Goal: Information Seeking & Learning: Learn about a topic

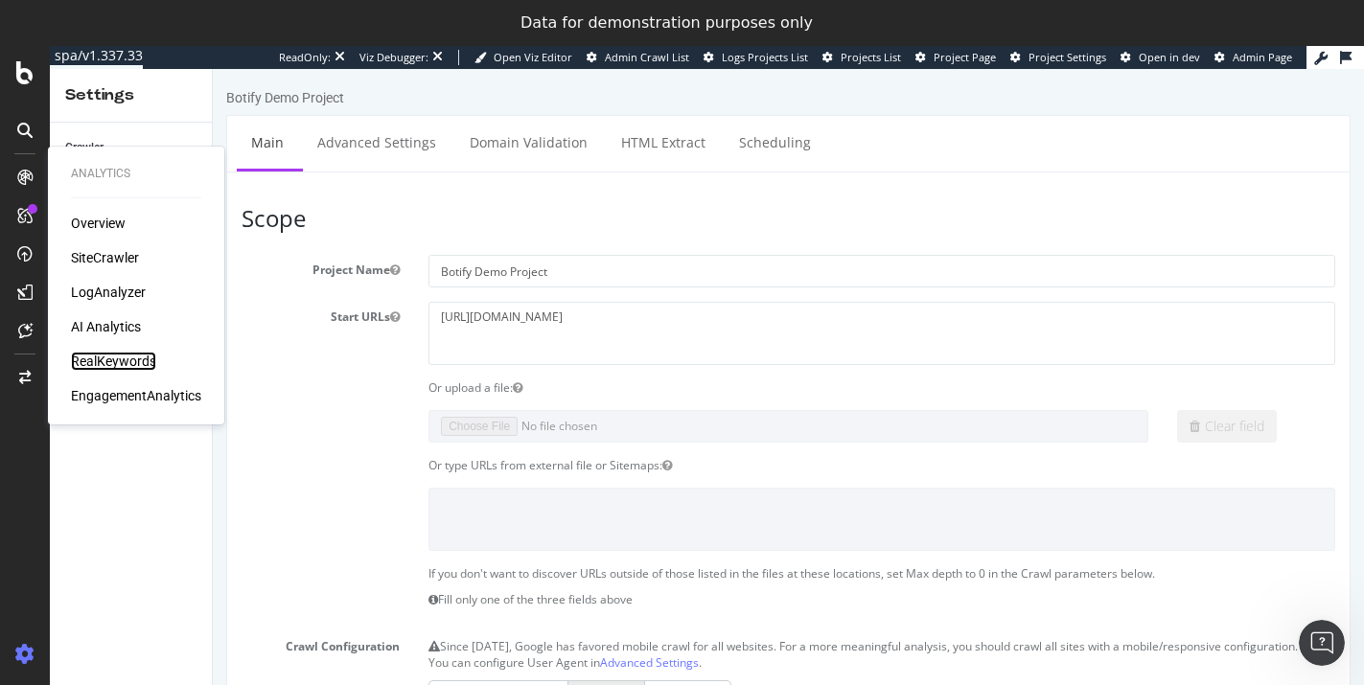
click at [115, 355] on div "RealKeywords" at bounding box center [113, 361] width 85 height 19
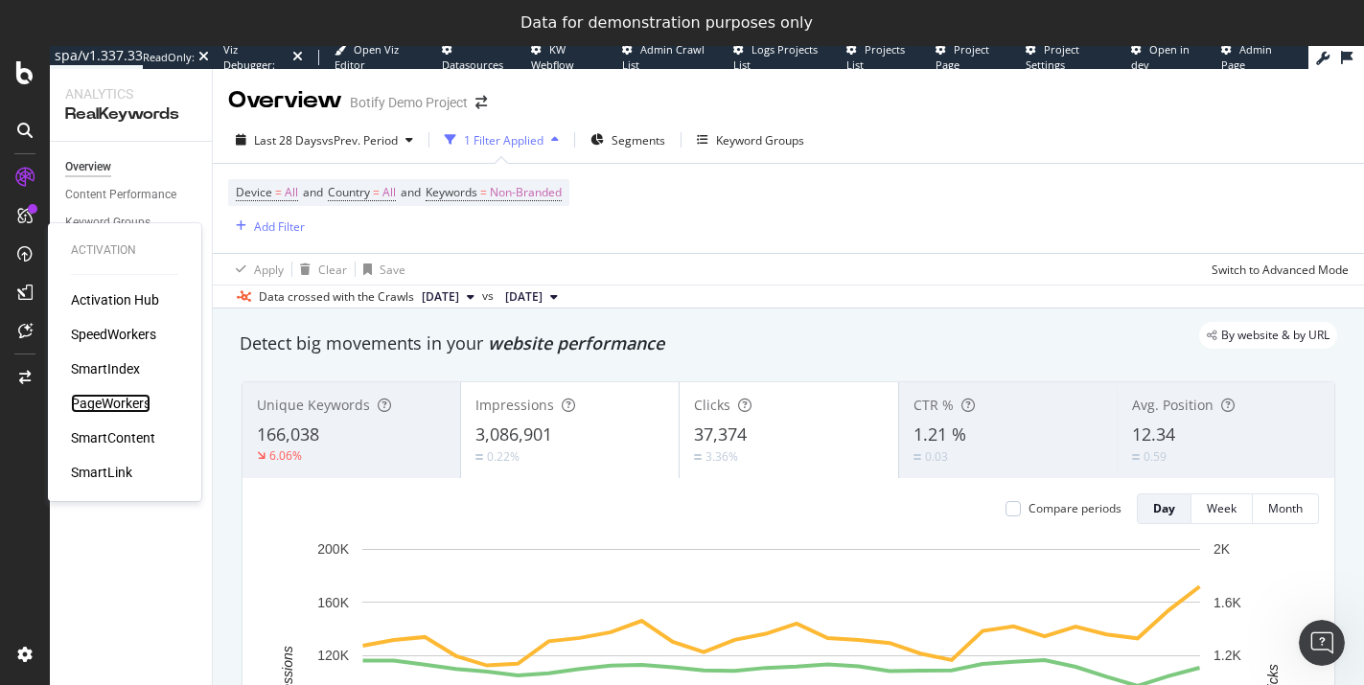
click at [92, 409] on div "PageWorkers" at bounding box center [111, 403] width 80 height 19
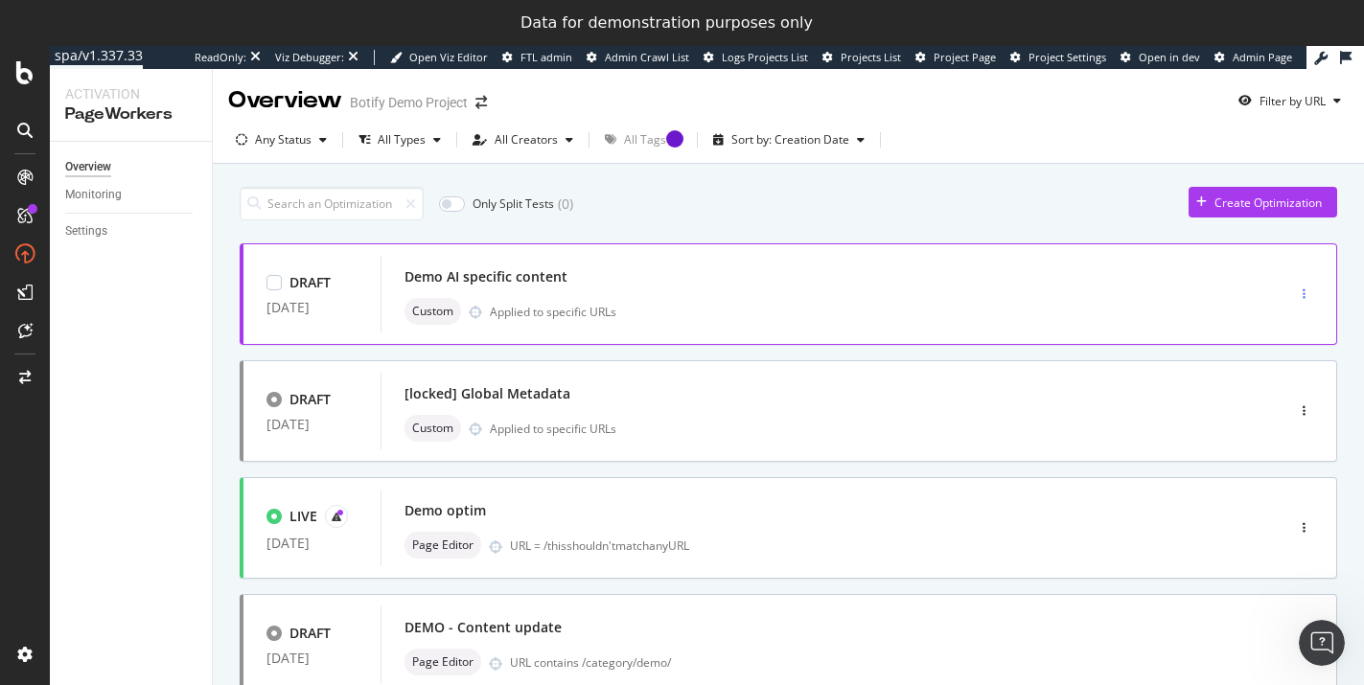
click at [1303, 295] on icon "button" at bounding box center [1304, 295] width 3 height 12
click at [817, 298] on div "Custom Applied to specific URLs" at bounding box center [804, 311] width 798 height 27
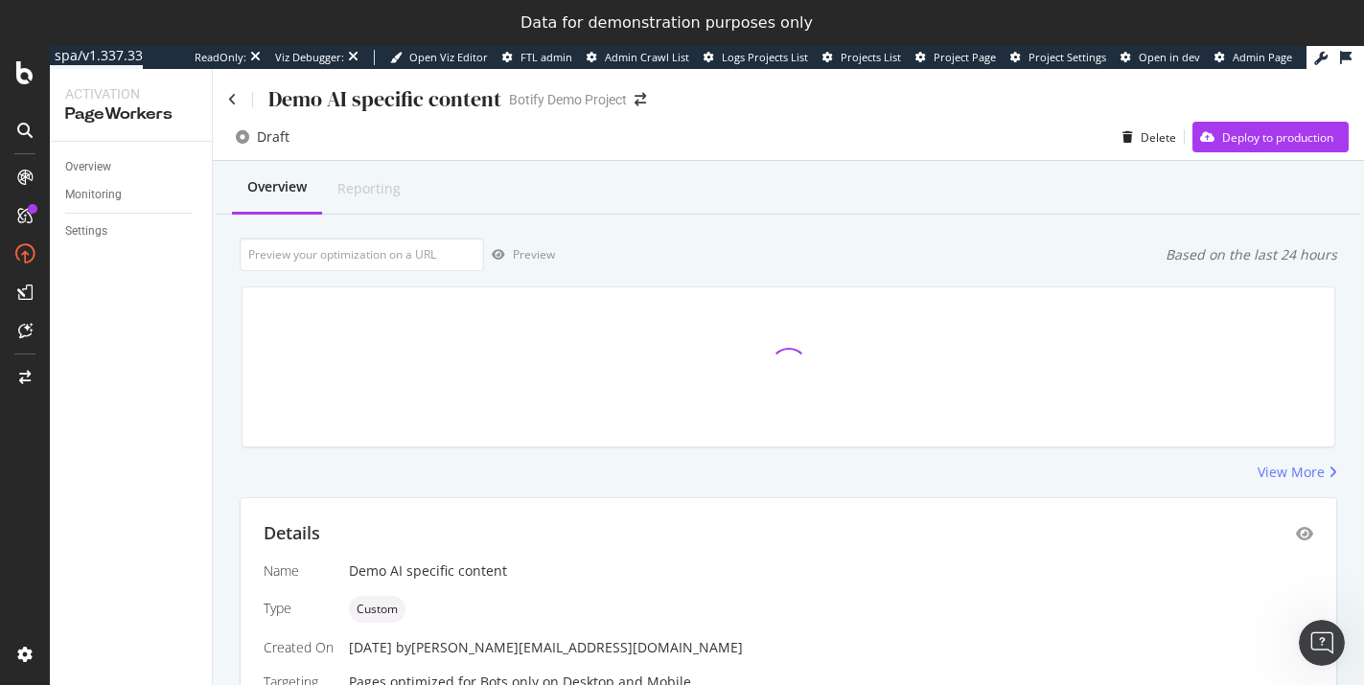
scroll to position [262, 0]
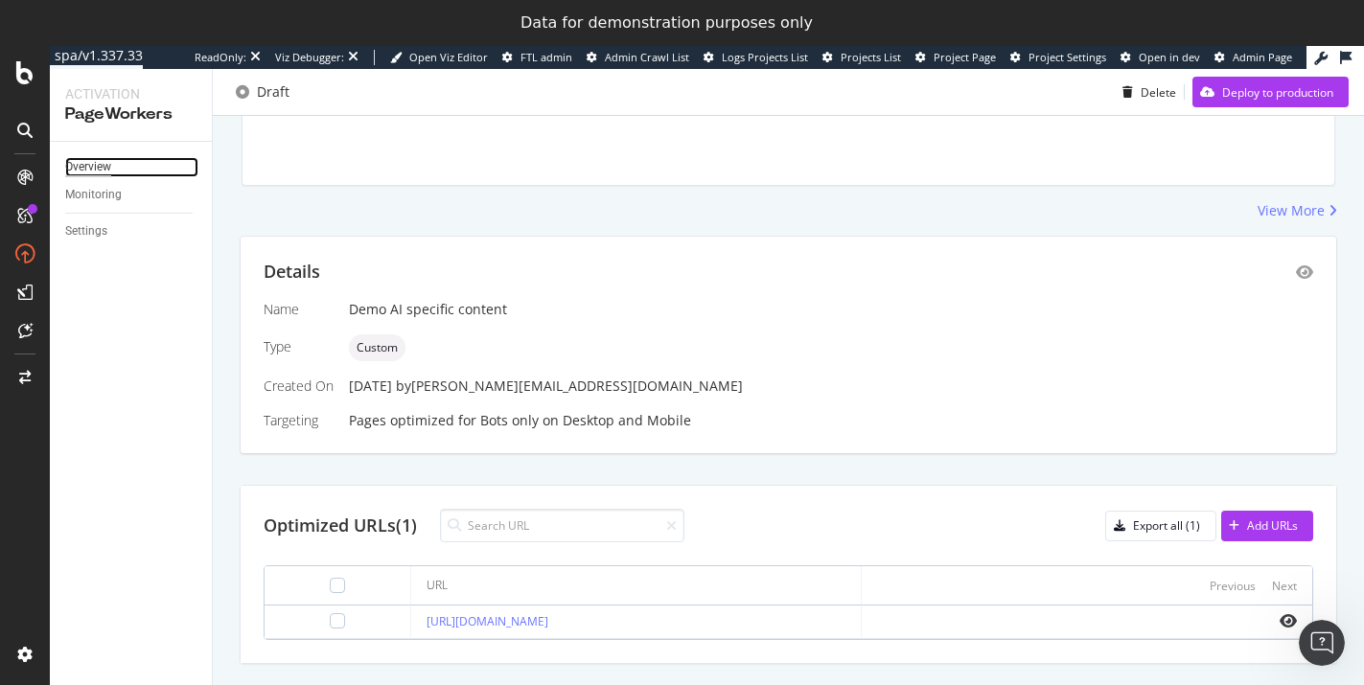
click at [88, 171] on div "Overview" at bounding box center [88, 167] width 46 height 20
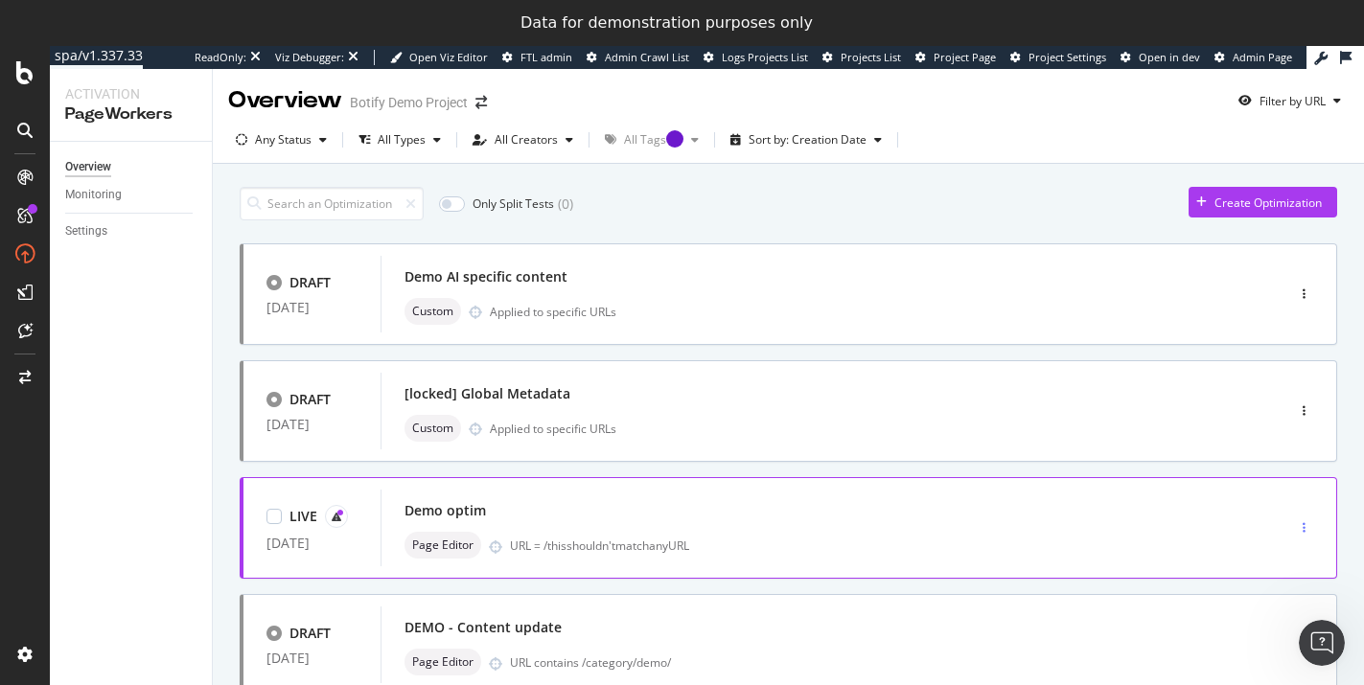
click at [1295, 525] on div "button" at bounding box center [1304, 528] width 18 height 12
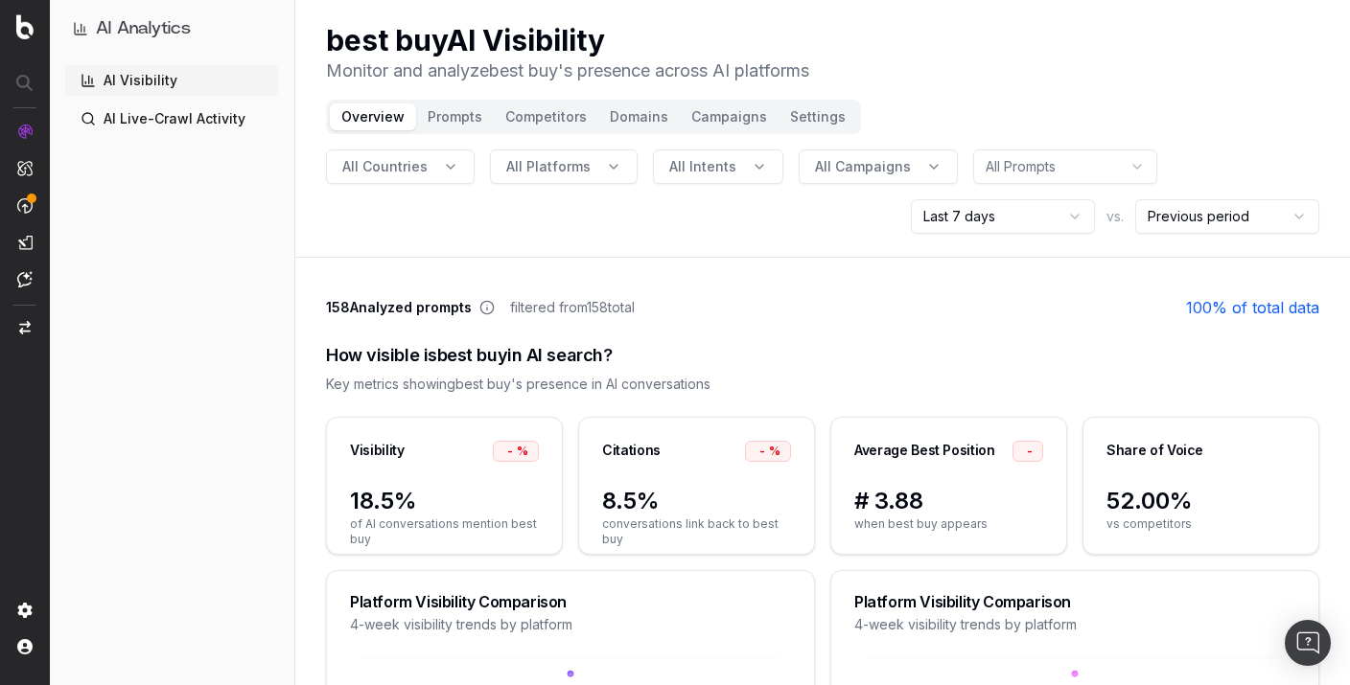
click at [1218, 308] on link "100 % of total data" at bounding box center [1252, 307] width 133 height 23
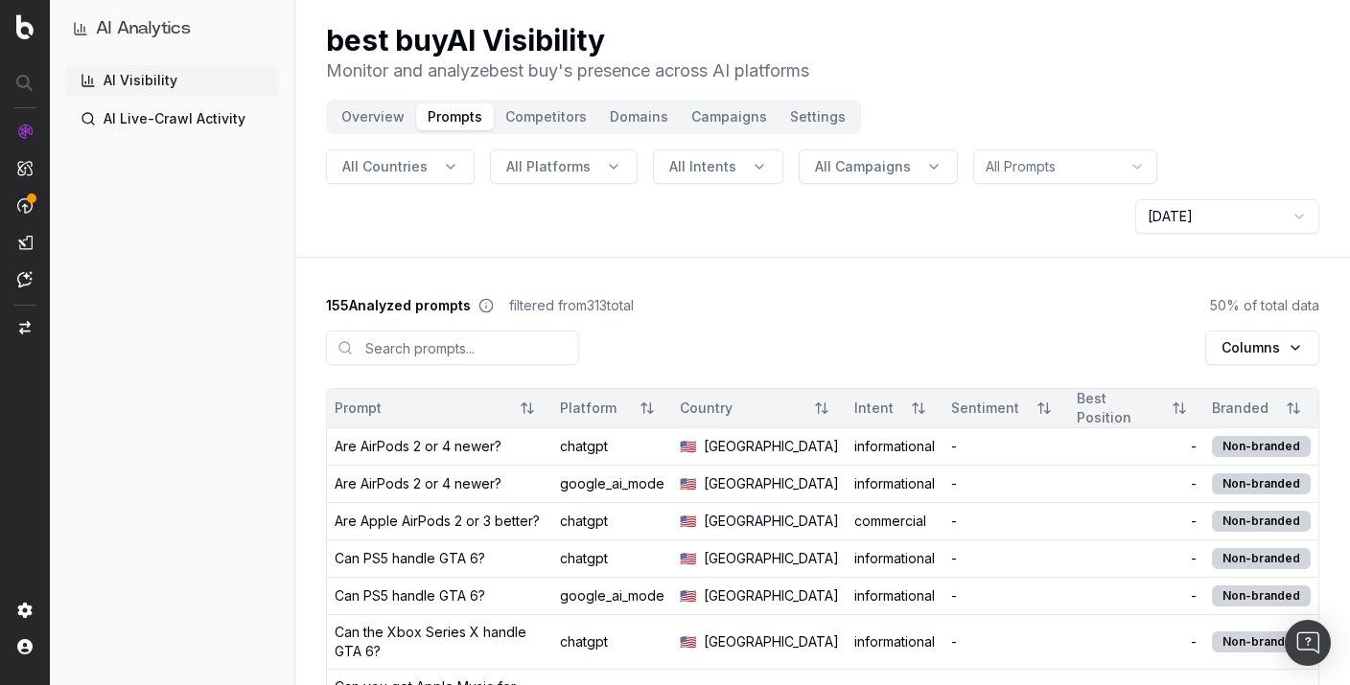
click at [485, 304] on icon at bounding box center [485, 305] width 15 height 15
click at [484, 304] on icon at bounding box center [485, 305] width 15 height 15
click at [359, 119] on button "Overview" at bounding box center [373, 117] width 86 height 27
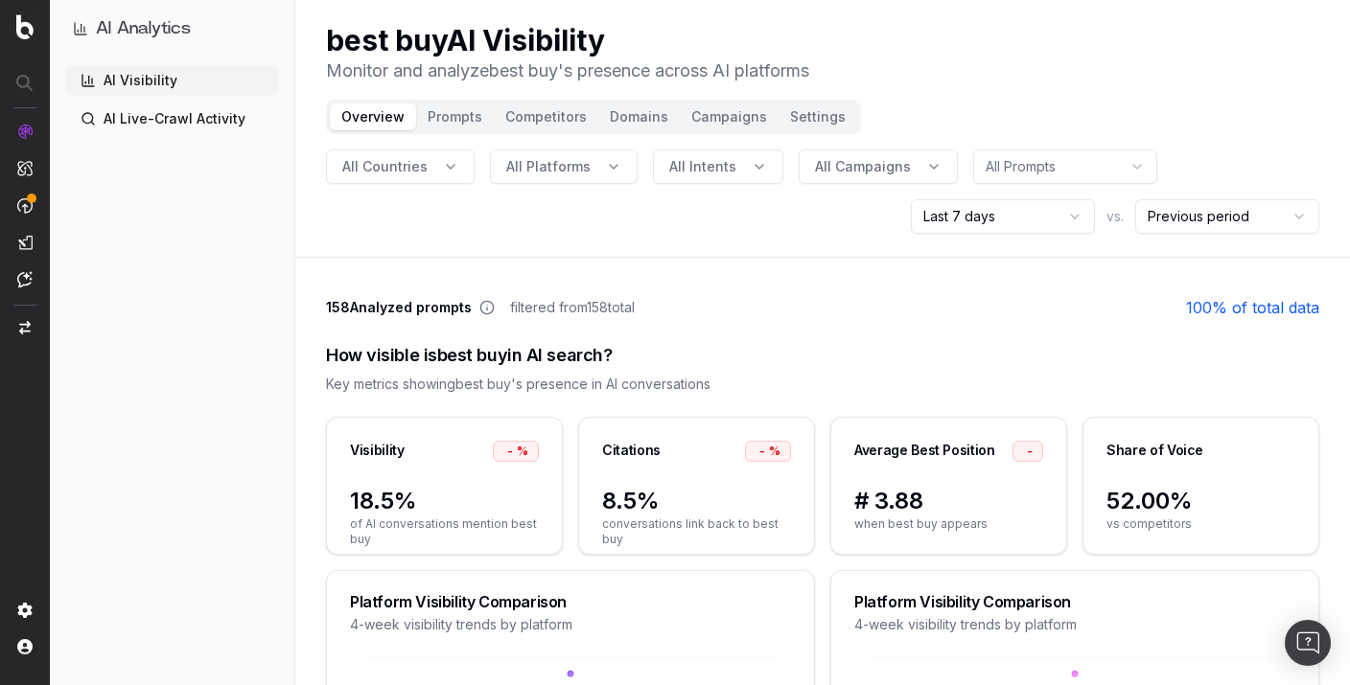
click at [538, 166] on span "All Platforms" at bounding box center [548, 166] width 84 height 19
click at [501, 255] on div "google_ai_mode" at bounding box center [559, 251] width 278 height 31
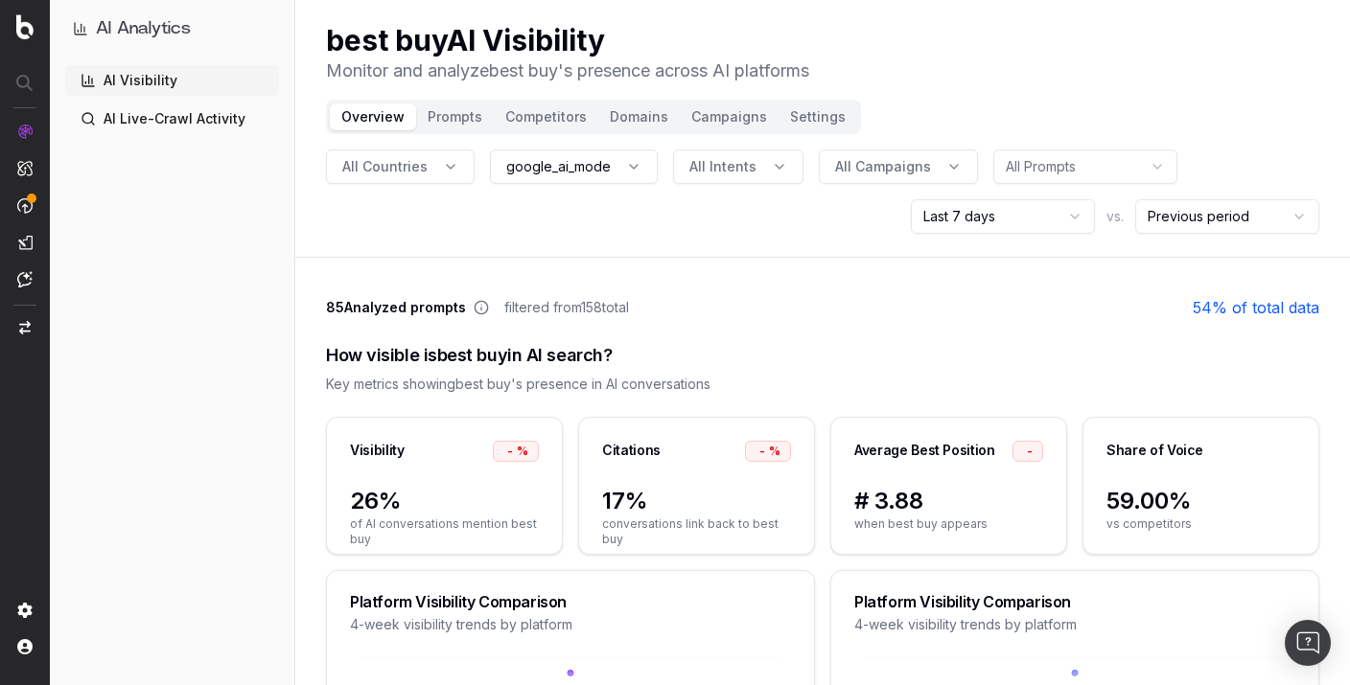
click at [582, 177] on button "google_ai_mode" at bounding box center [574, 167] width 168 height 35
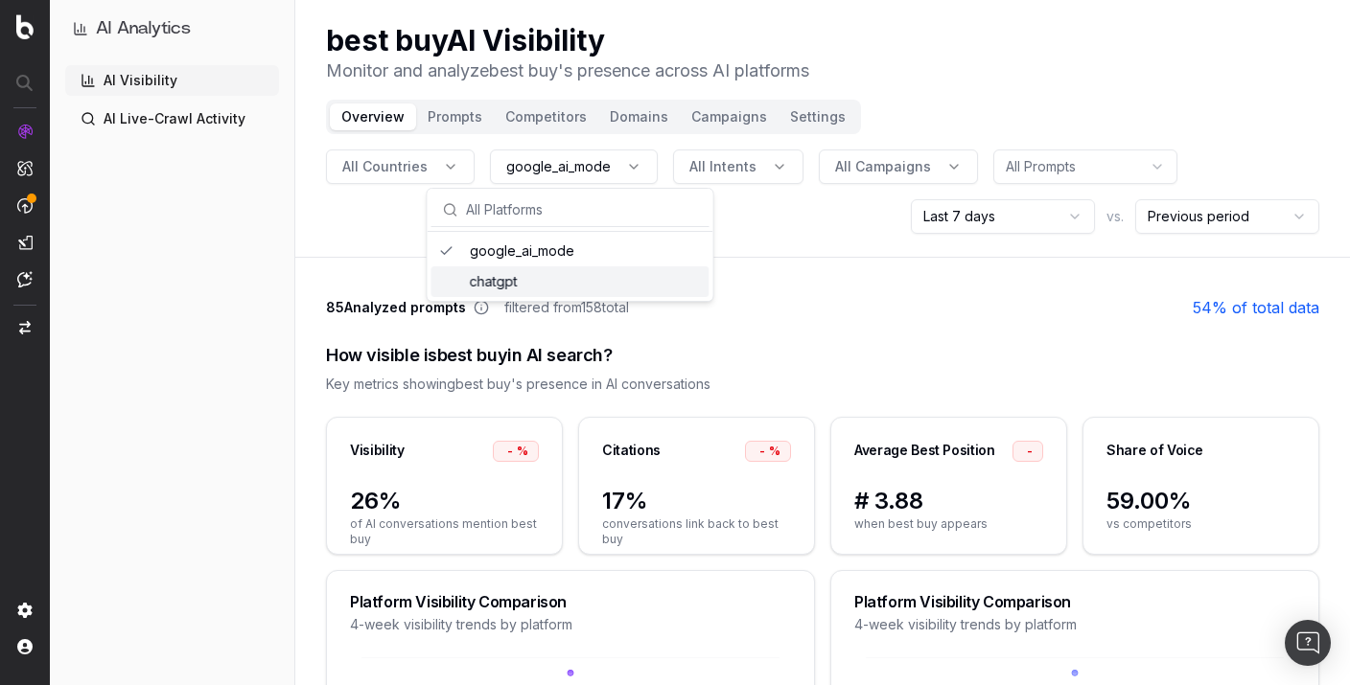
click at [518, 284] on div "chatgpt" at bounding box center [570, 281] width 278 height 31
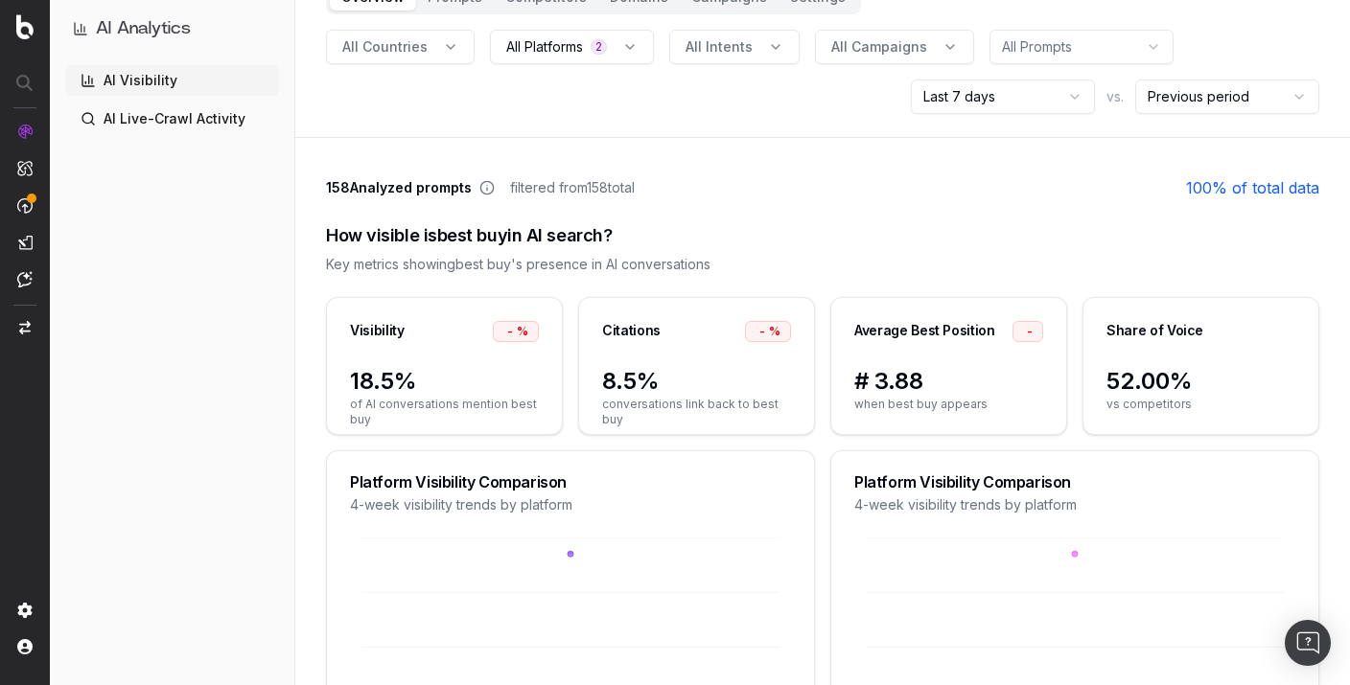
scroll to position [292, 0]
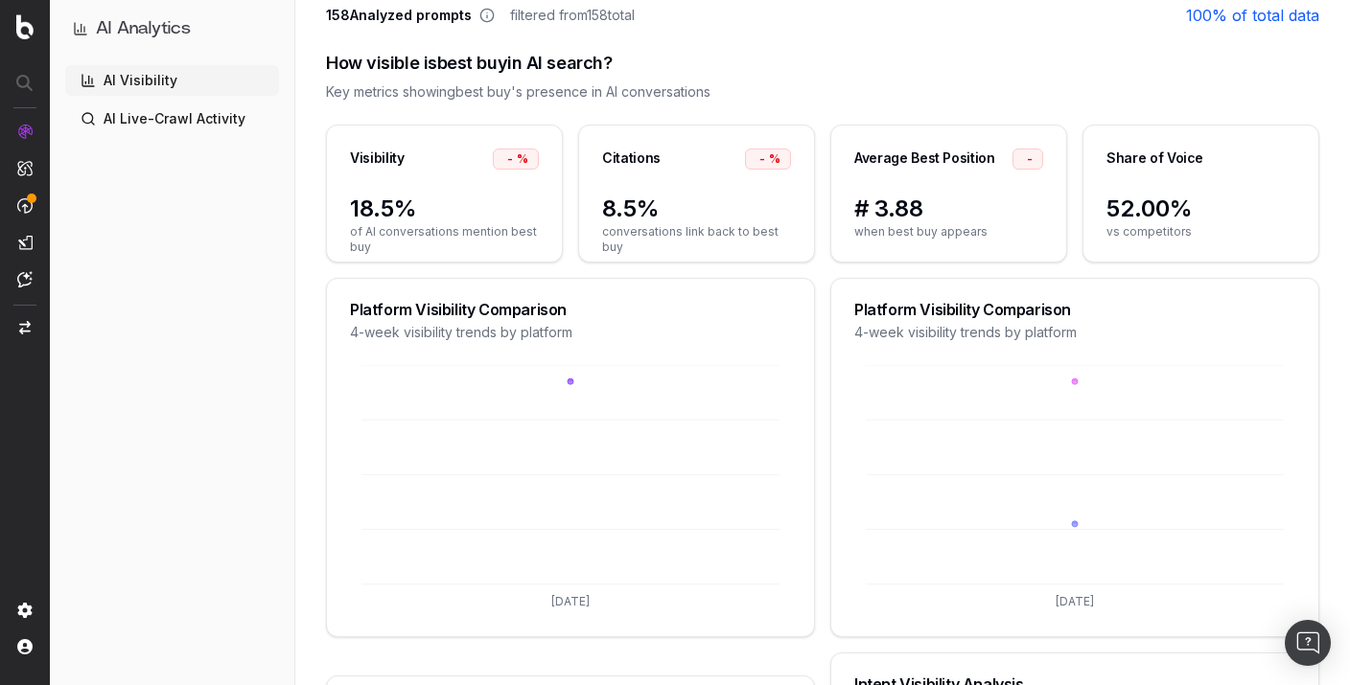
drag, startPoint x: 963, startPoint y: 364, endPoint x: 975, endPoint y: 371, distance: 13.3
click at [967, 365] on div "Platform Visibility Comparison 4-week visibility trends by platform [DATE]" at bounding box center [1074, 457] width 489 height 359
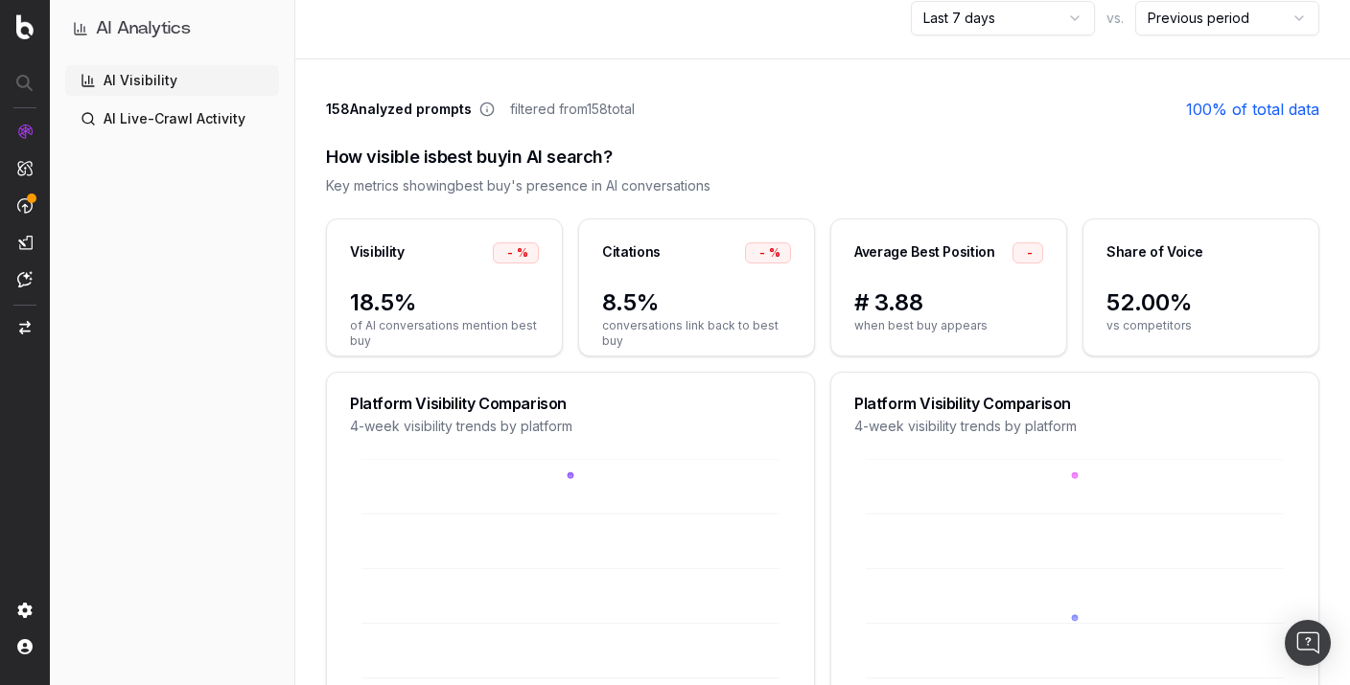
scroll to position [0, 0]
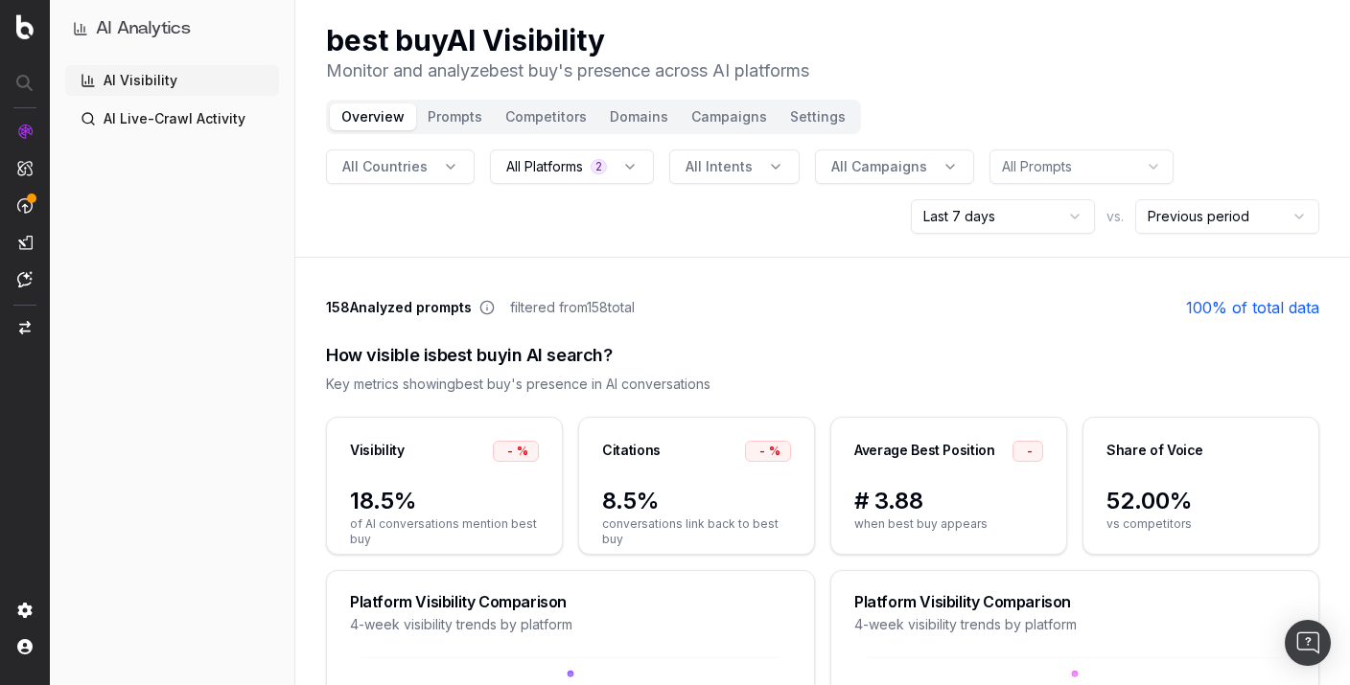
click at [636, 161] on button "All Platforms 2" at bounding box center [572, 167] width 164 height 35
click at [724, 172] on span "All Intents" at bounding box center [718, 166] width 67 height 19
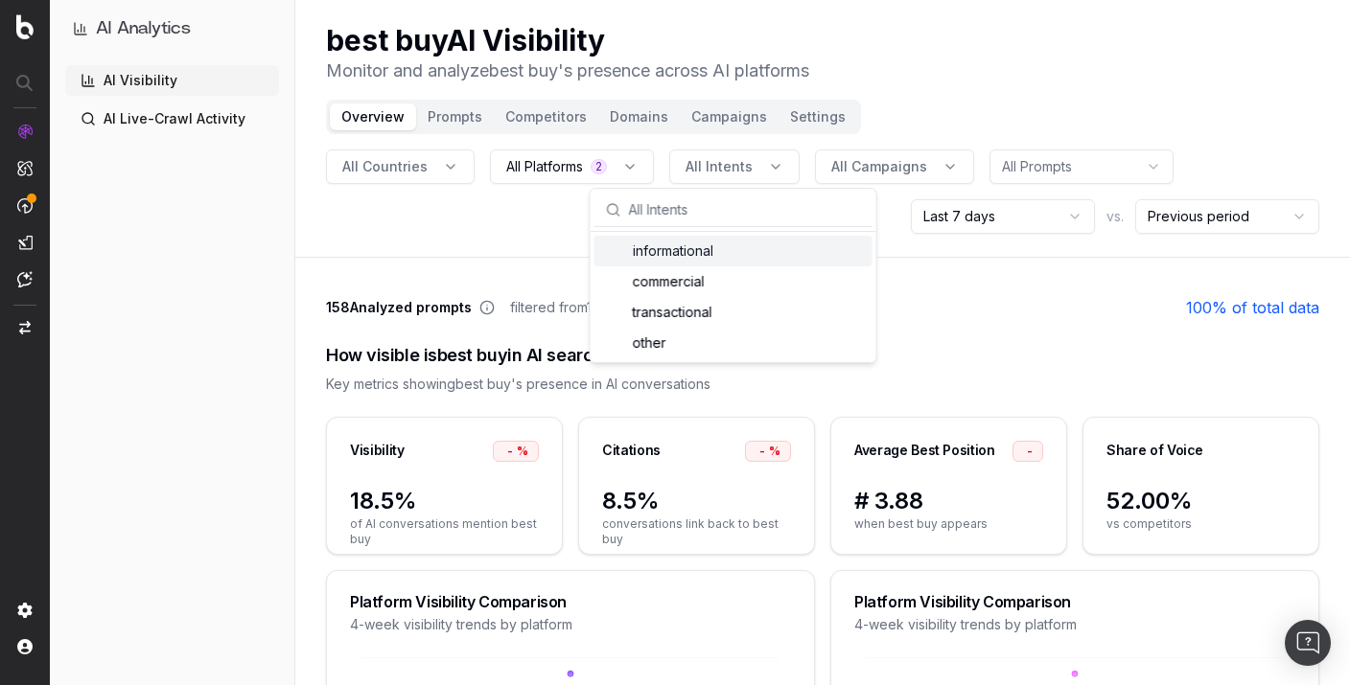
click at [698, 252] on div "informational" at bounding box center [733, 251] width 278 height 31
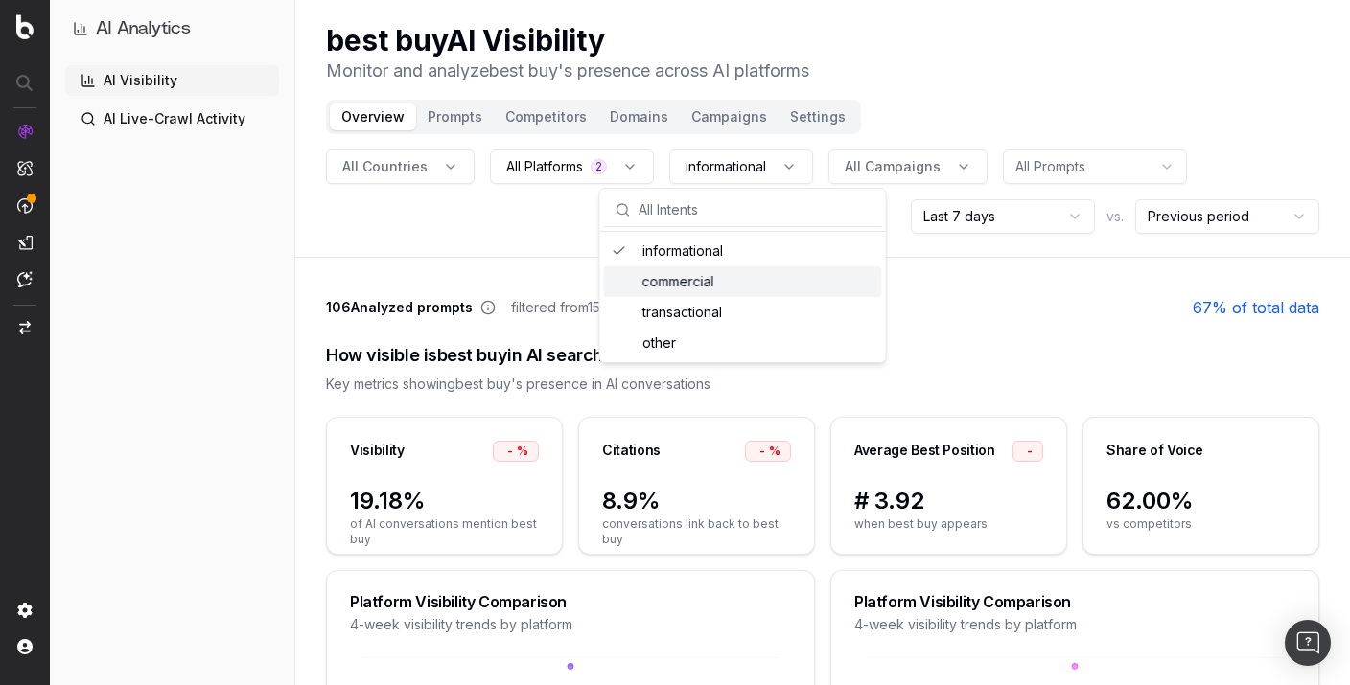
click at [960, 324] on div "How visible is best buy in AI search? Key metrics showing best buy 's presence …" at bounding box center [822, 368] width 993 height 98
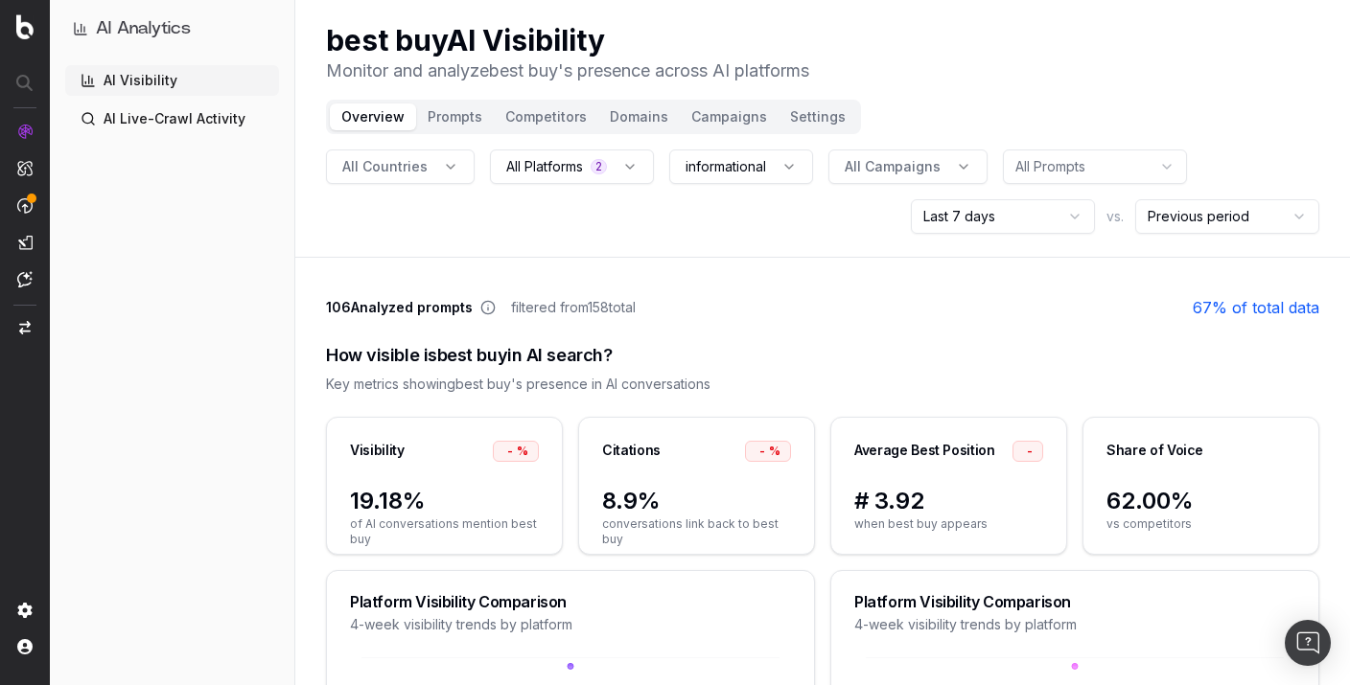
click at [721, 170] on span "informational" at bounding box center [725, 166] width 81 height 19
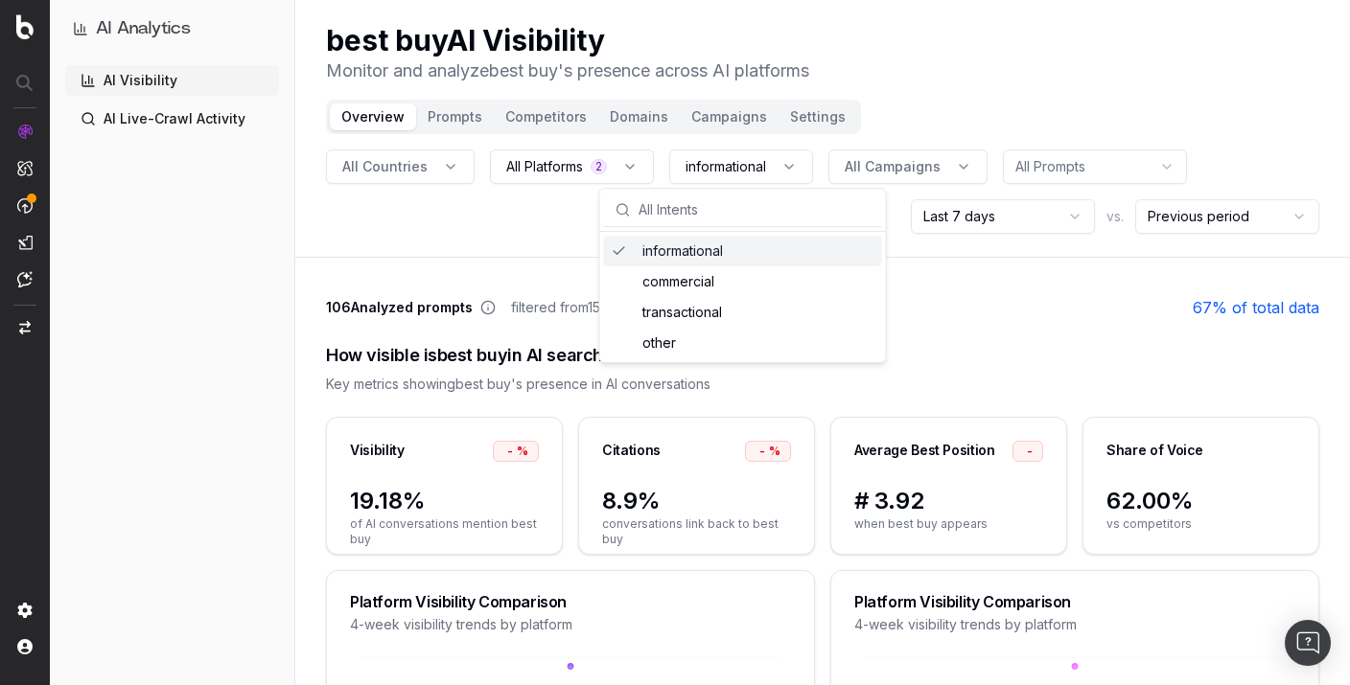
click at [637, 249] on div "informational" at bounding box center [743, 251] width 278 height 31
click at [509, 215] on div "All Countries All Platforms 2 All Intents All Campaigns All Prompts Last 7 days…" at bounding box center [822, 192] width 993 height 84
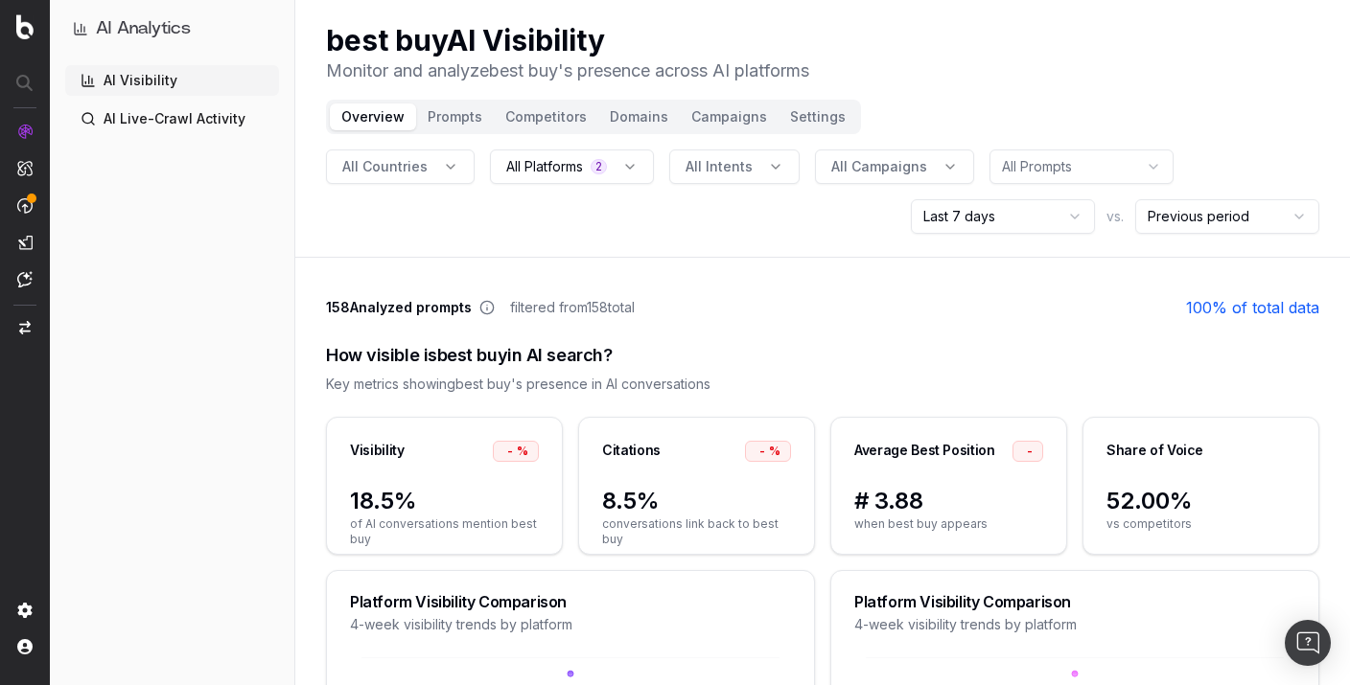
click at [453, 117] on button "Prompts" at bounding box center [455, 117] width 78 height 27
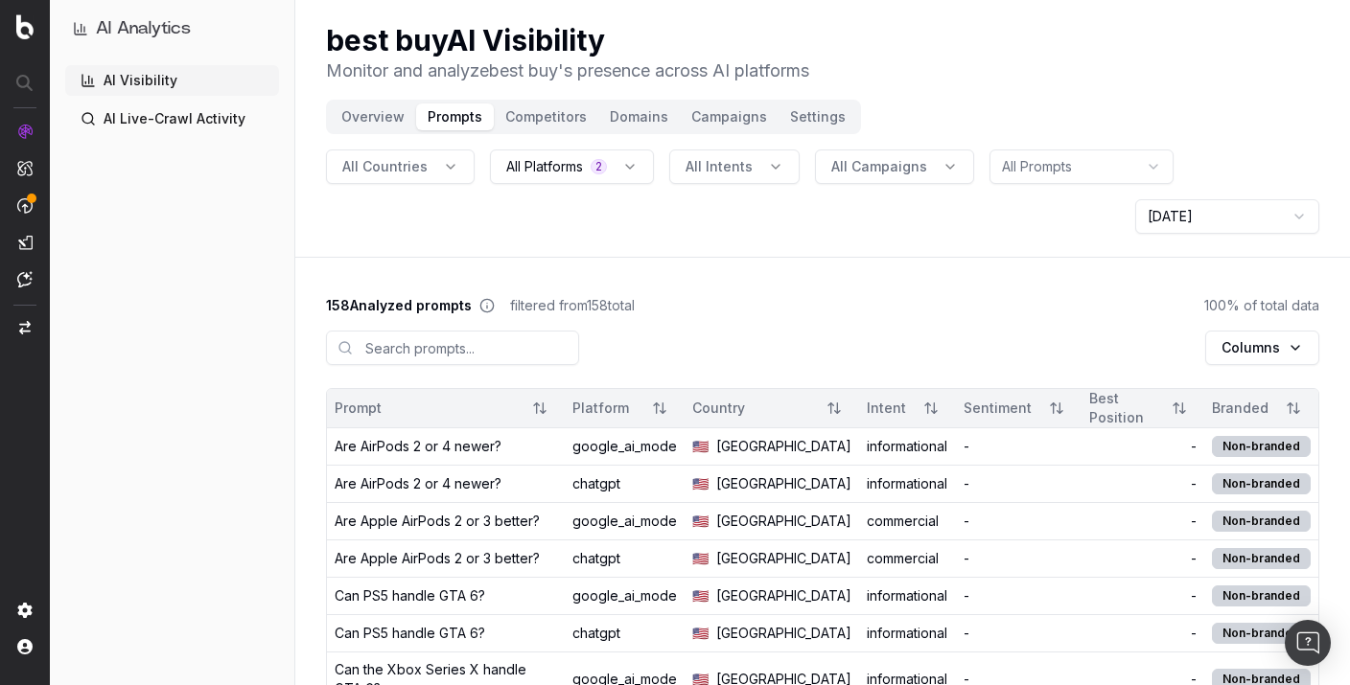
click at [530, 115] on button "Competitors" at bounding box center [546, 117] width 104 height 27
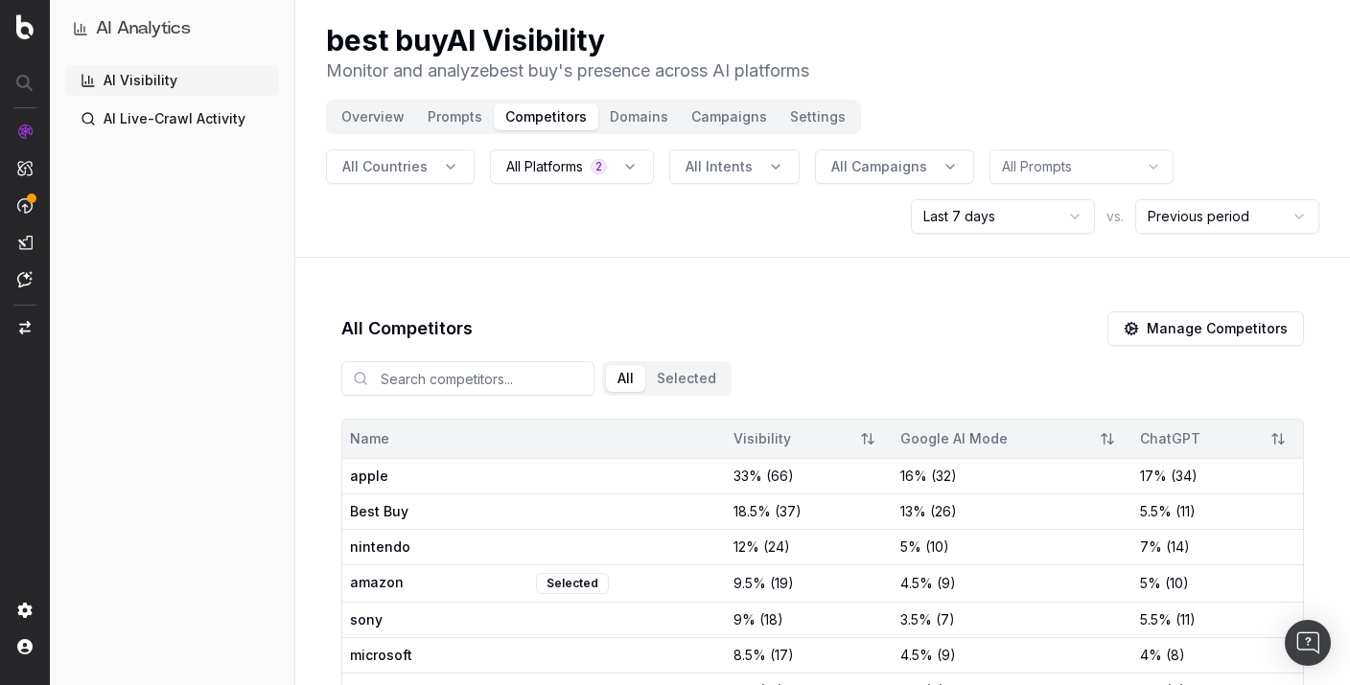
click at [1173, 323] on button "Manage Competitors" at bounding box center [1205, 329] width 197 height 35
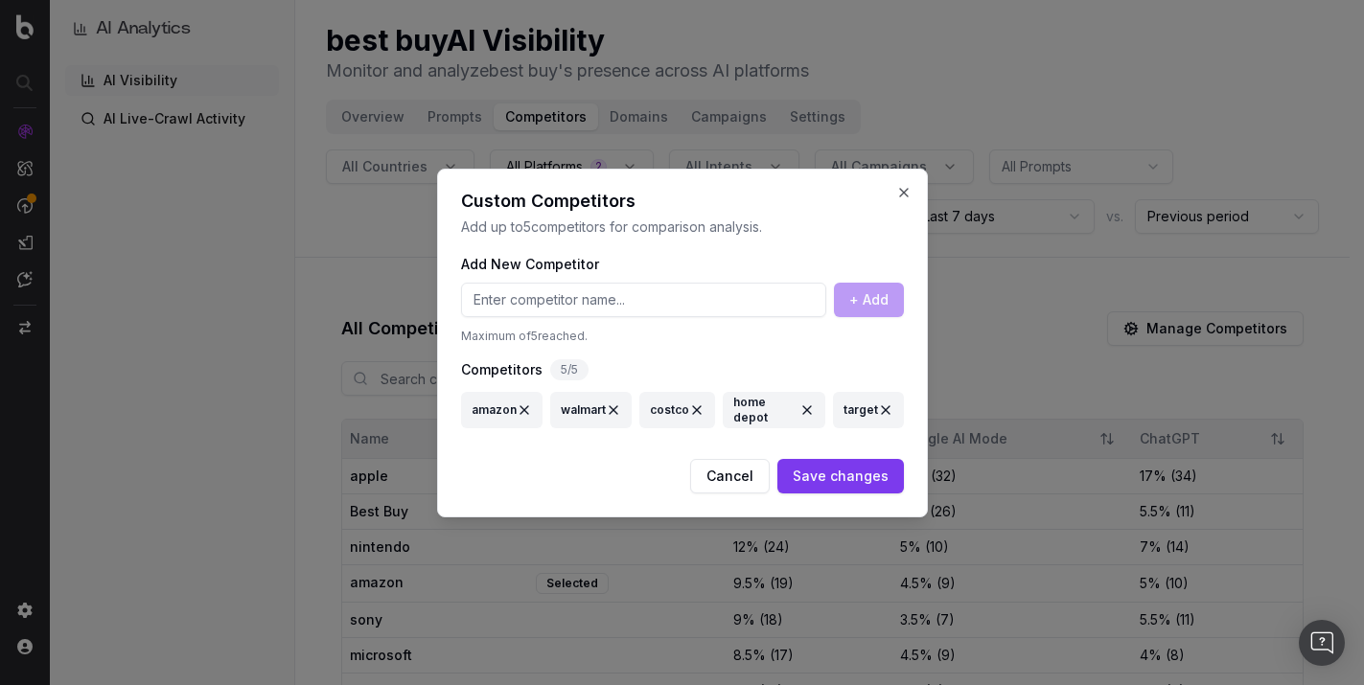
click at [755, 476] on button "Cancel" at bounding box center [730, 476] width 80 height 35
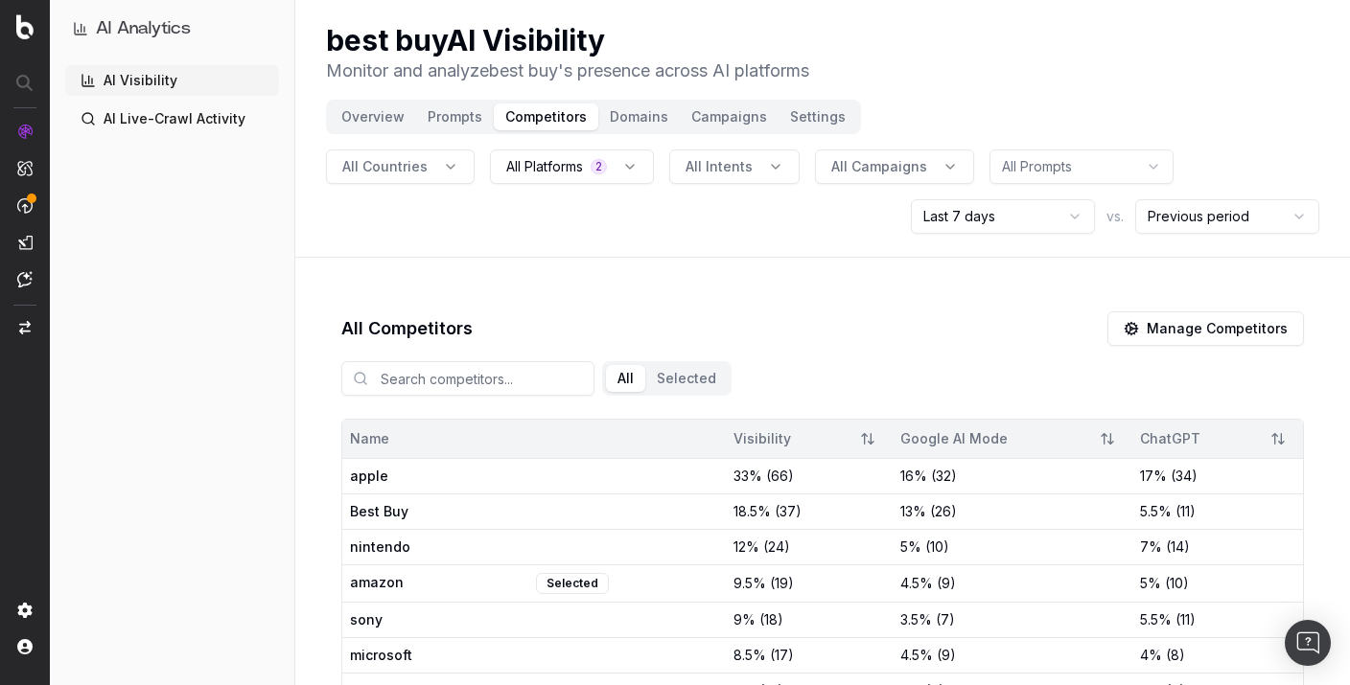
click at [620, 117] on button "Domains" at bounding box center [638, 117] width 81 height 27
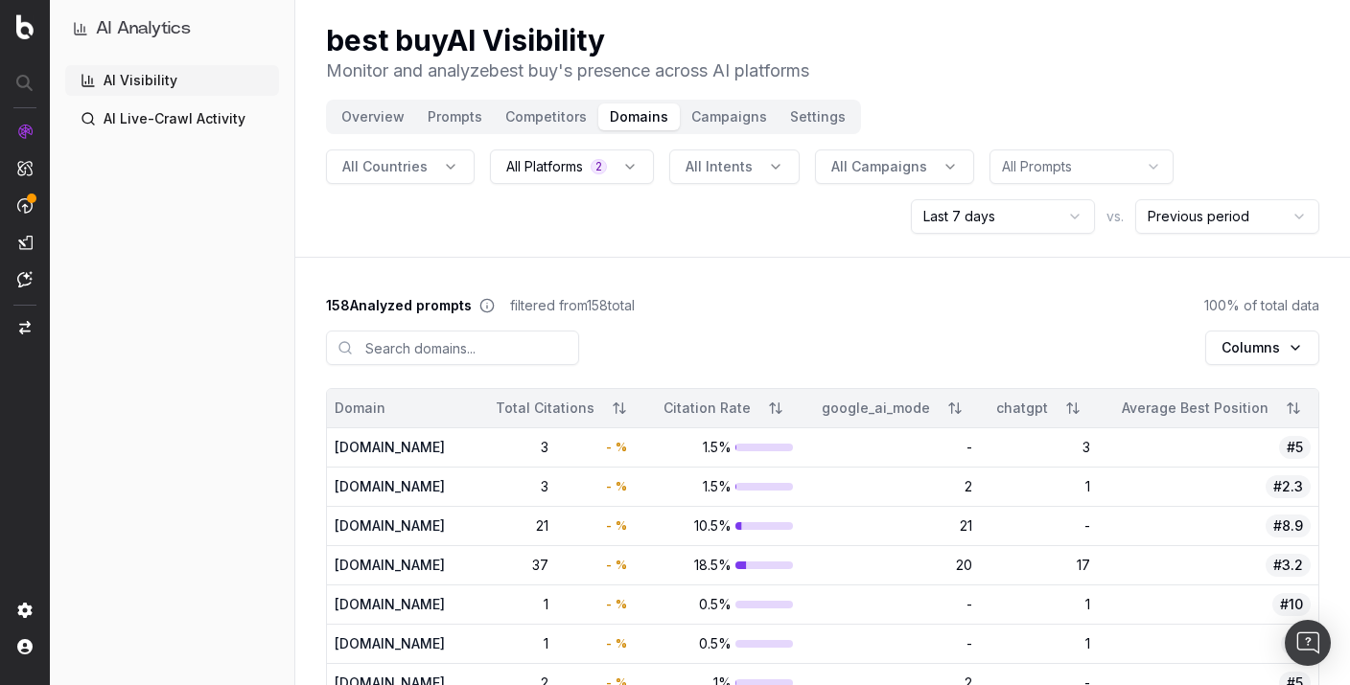
click at [718, 115] on button "Campaigns" at bounding box center [729, 117] width 99 height 27
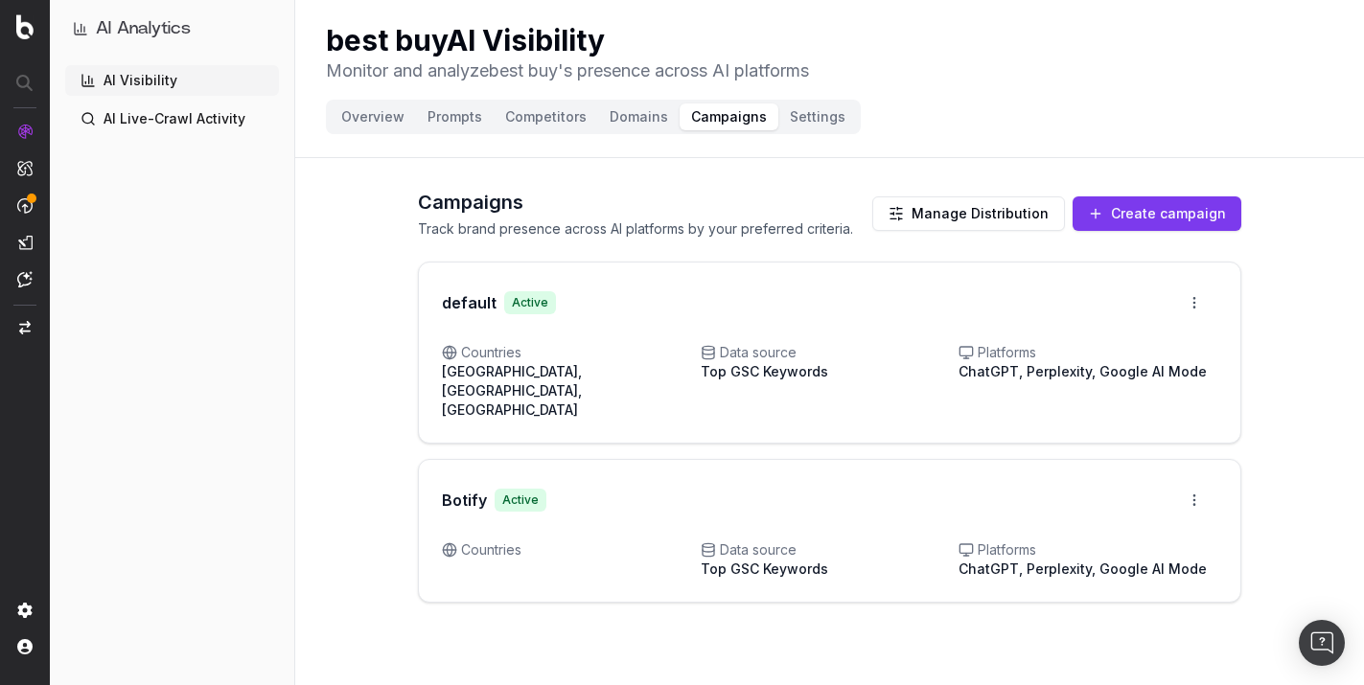
click at [809, 120] on button "Settings" at bounding box center [817, 117] width 79 height 27
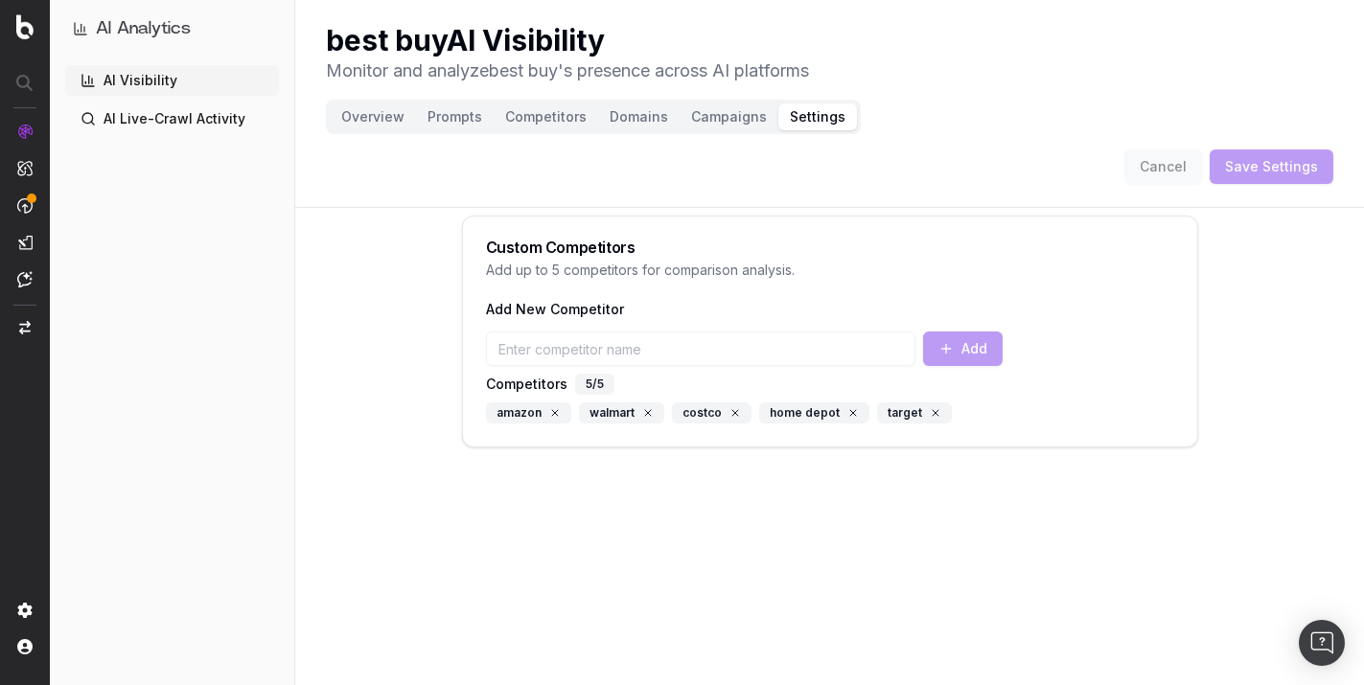
click at [545, 379] on div "Add New Competitor Add Competitors 5 /5 amazon walmart costco home depot target" at bounding box center [830, 363] width 688 height 121
click at [375, 115] on button "Overview" at bounding box center [373, 117] width 86 height 27
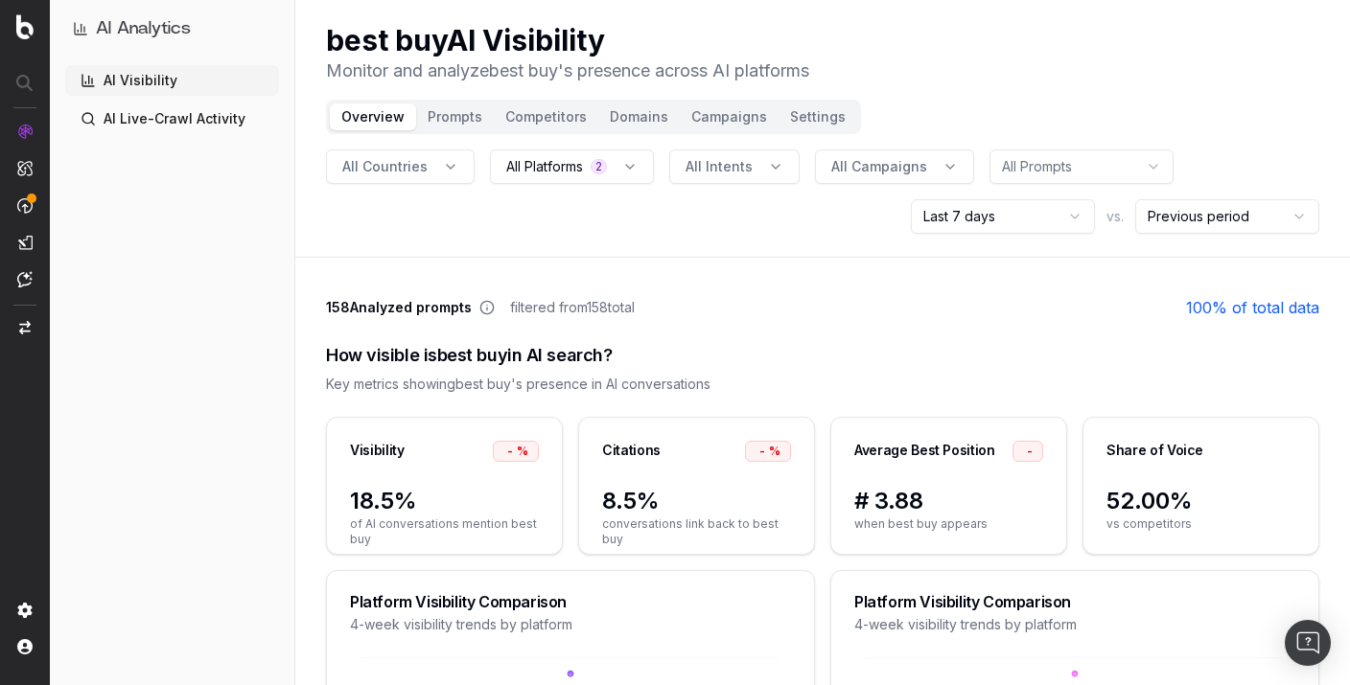
click at [556, 111] on button "Competitors" at bounding box center [546, 117] width 104 height 27
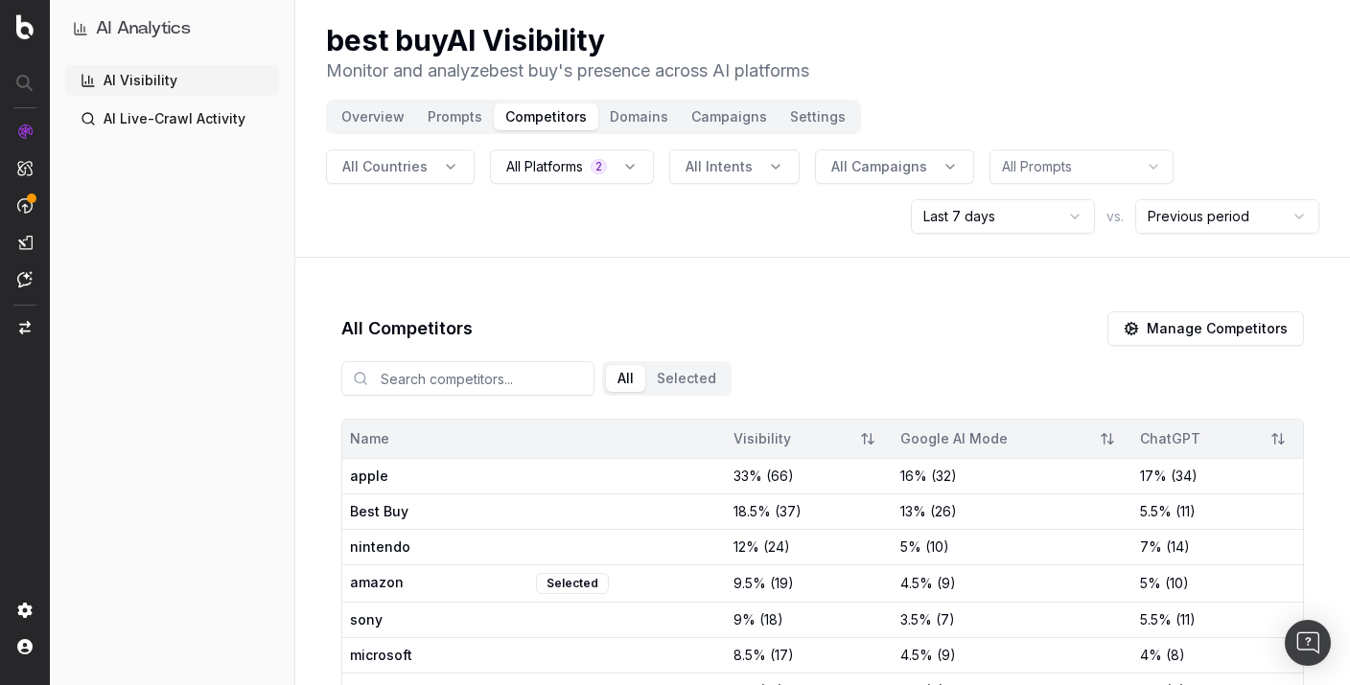
click at [1170, 323] on button "Manage Competitors" at bounding box center [1205, 329] width 197 height 35
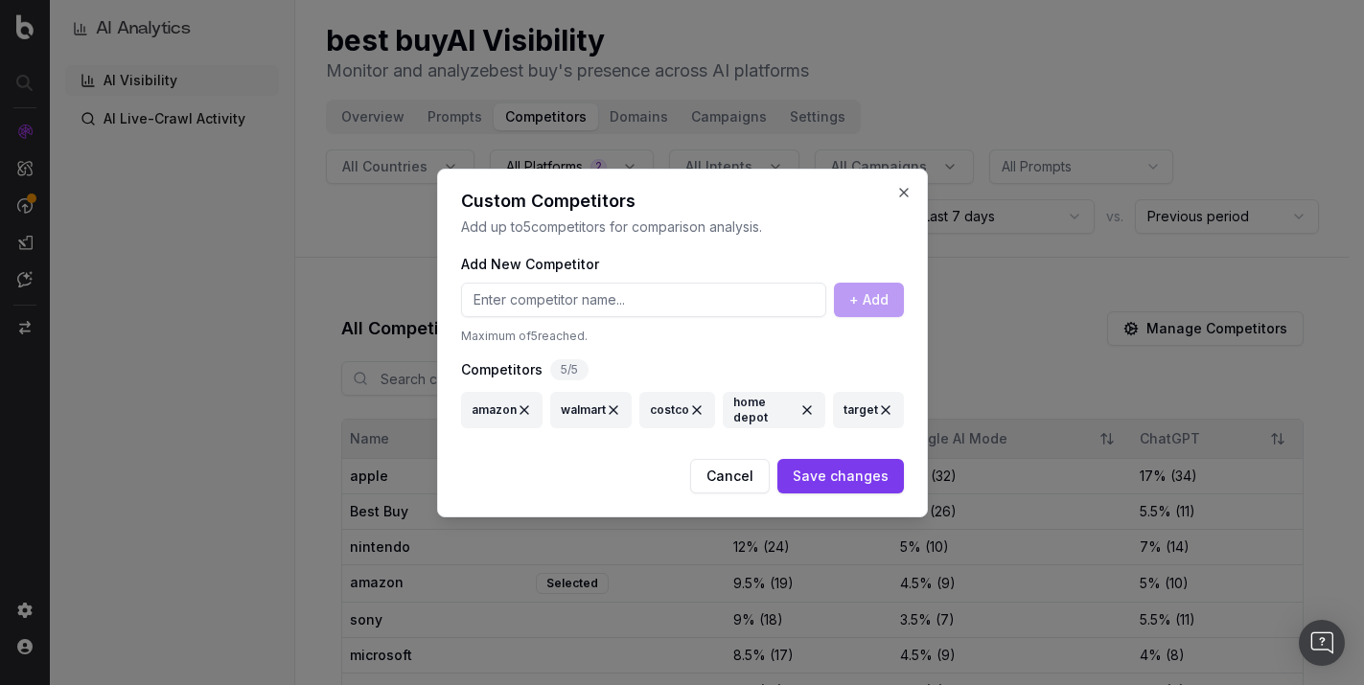
click at [745, 479] on button "Cancel" at bounding box center [730, 476] width 80 height 35
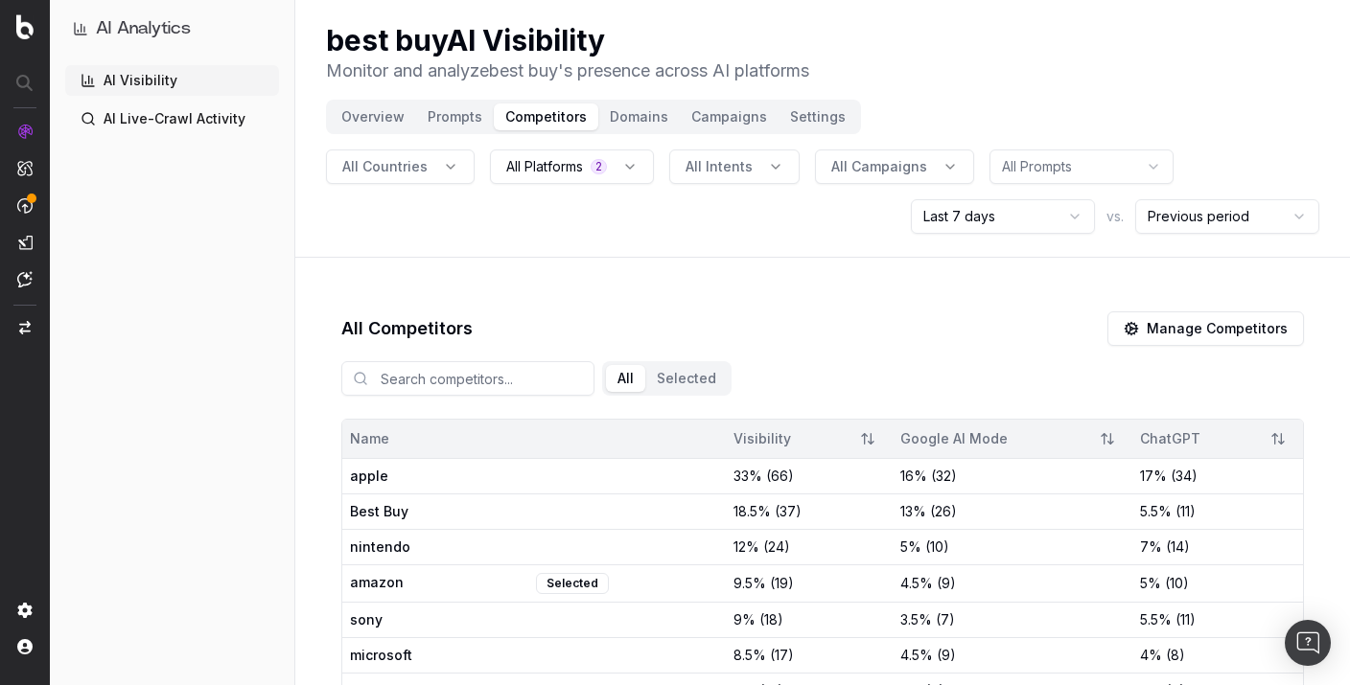
click at [370, 115] on button "Overview" at bounding box center [373, 117] width 86 height 27
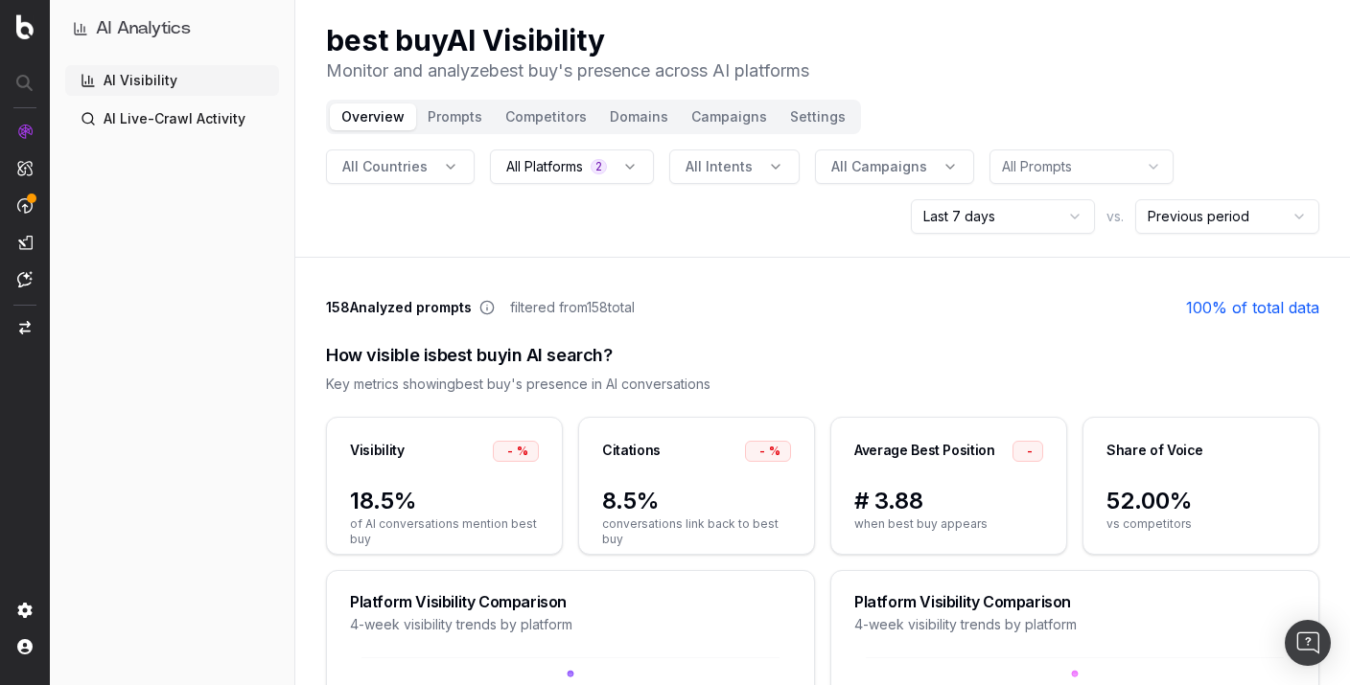
click at [124, 119] on link "AI Live-Crawl Activity" at bounding box center [172, 119] width 214 height 31
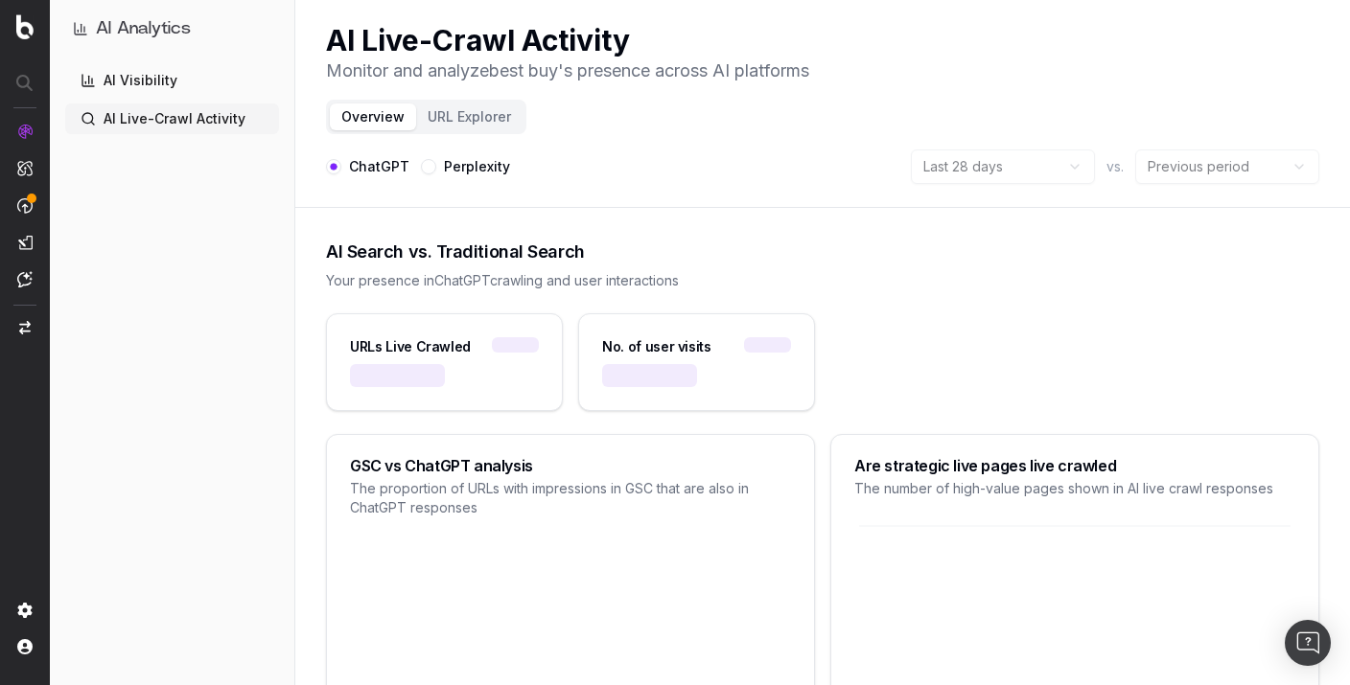
click at [116, 74] on link "AI Visibility" at bounding box center [172, 80] width 214 height 31
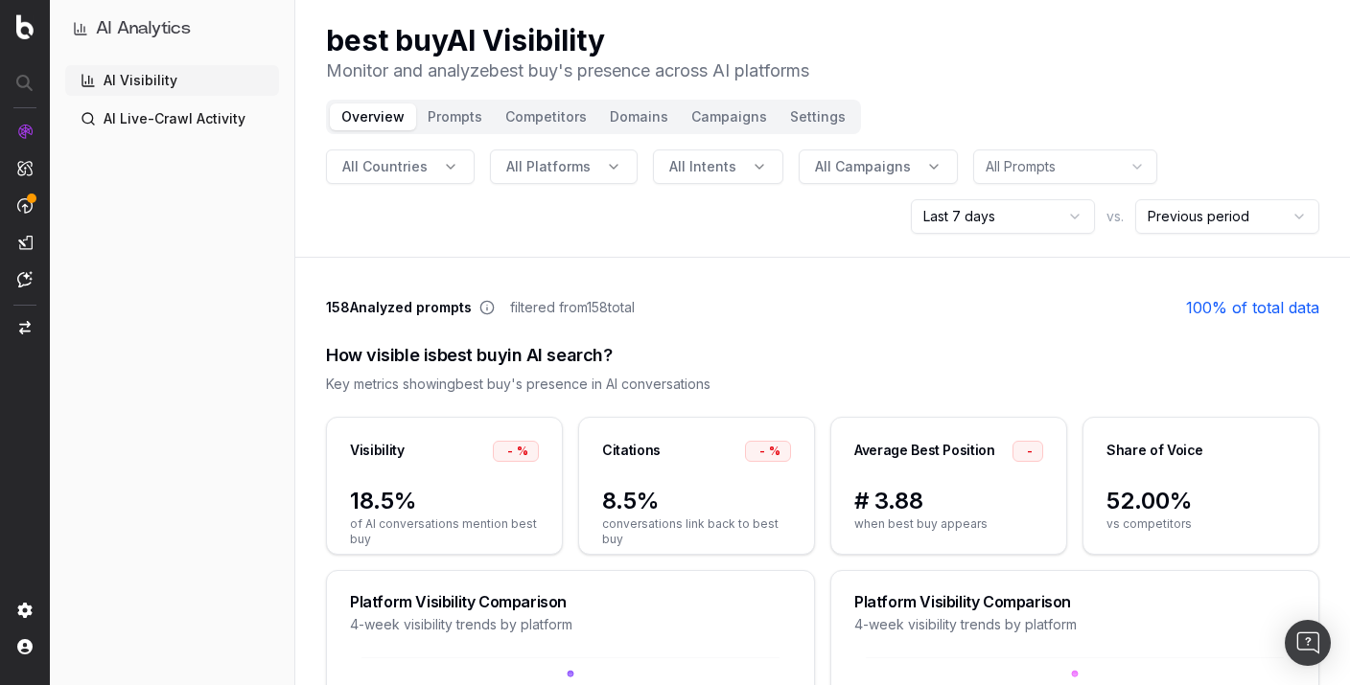
click at [164, 117] on link "AI Live-Crawl Activity" at bounding box center [172, 119] width 214 height 31
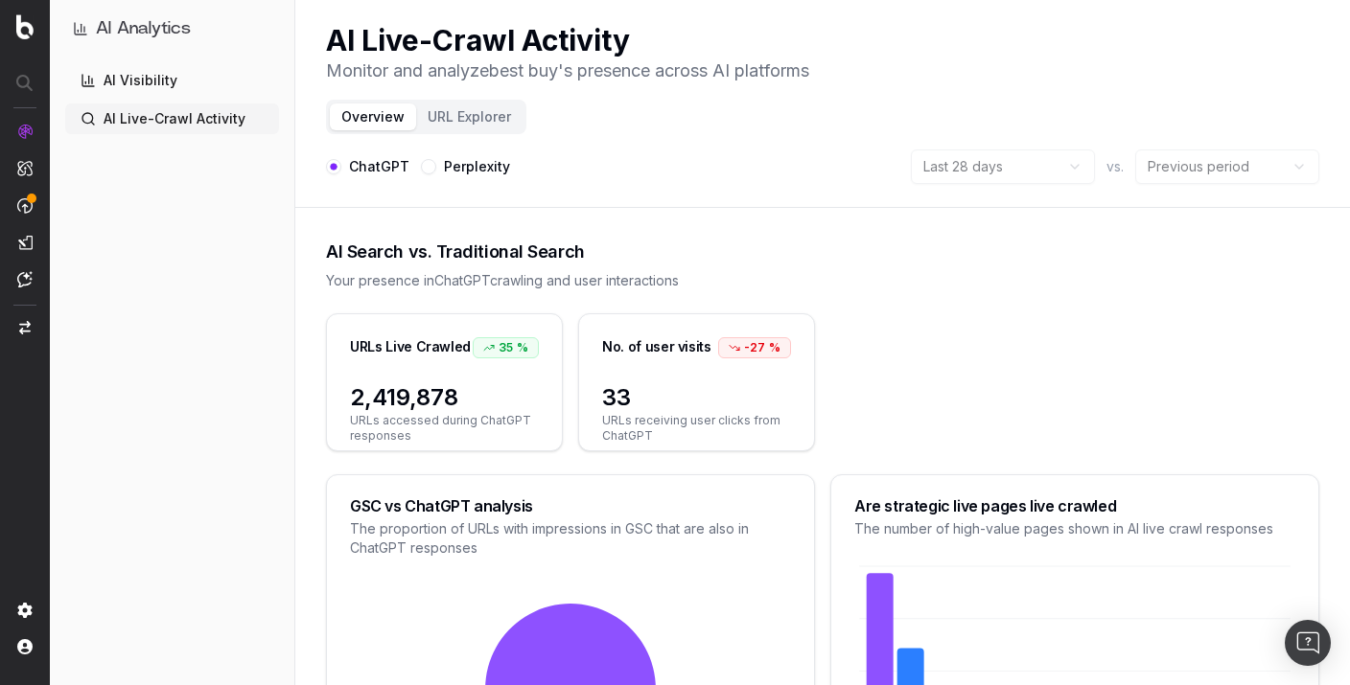
click at [139, 77] on link "AI Visibility" at bounding box center [172, 80] width 214 height 31
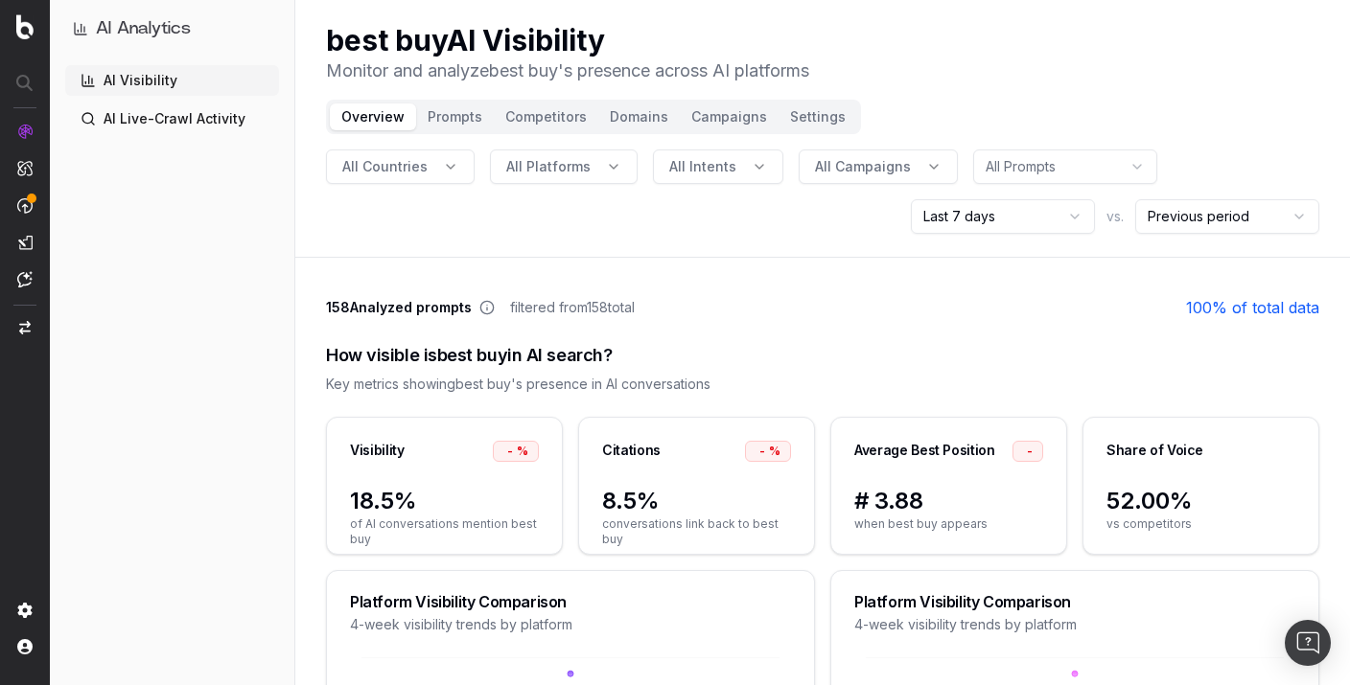
click at [440, 171] on button "All Countries" at bounding box center [400, 167] width 149 height 35
click at [537, 168] on span "All Platforms" at bounding box center [548, 166] width 84 height 19
click at [693, 166] on span "All Intents" at bounding box center [702, 166] width 67 height 19
click at [867, 173] on span "All Campaigns" at bounding box center [863, 166] width 96 height 19
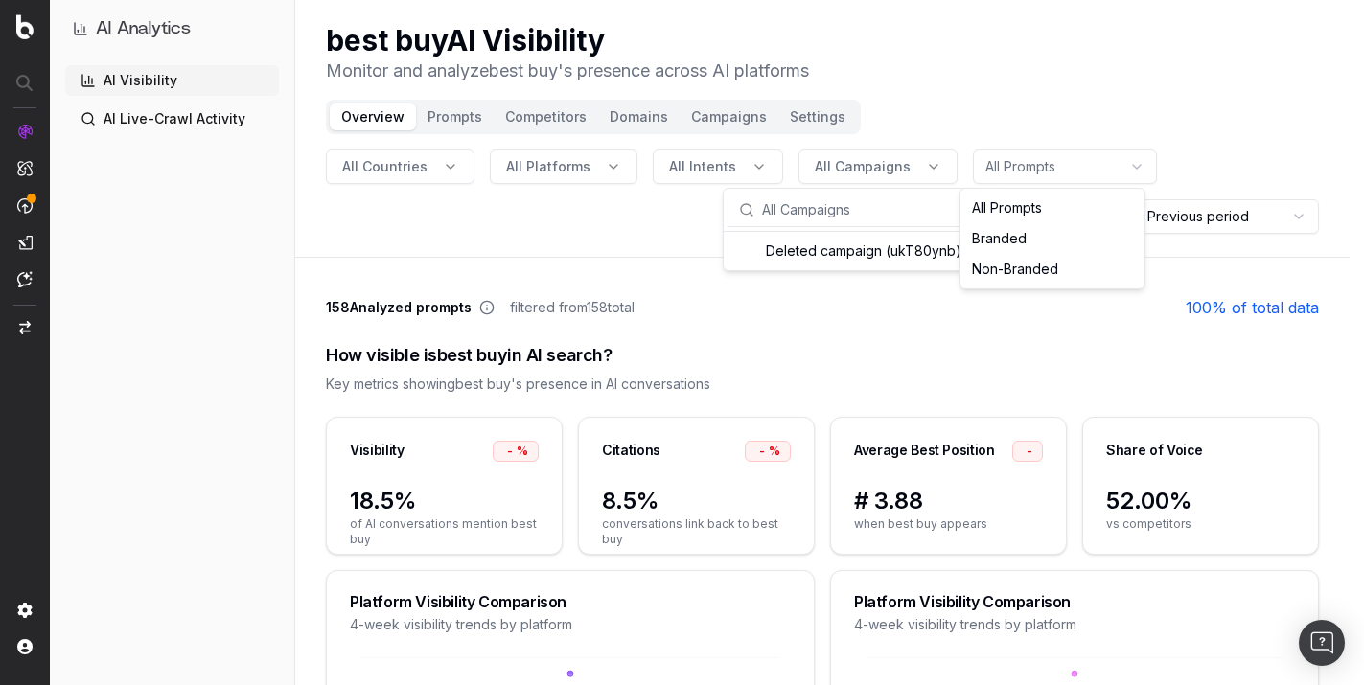
click at [993, 167] on html "AI Analytics AI Visibility AI Live-Crawl Activity best buy AI Visibility Monito…" at bounding box center [682, 342] width 1364 height 685
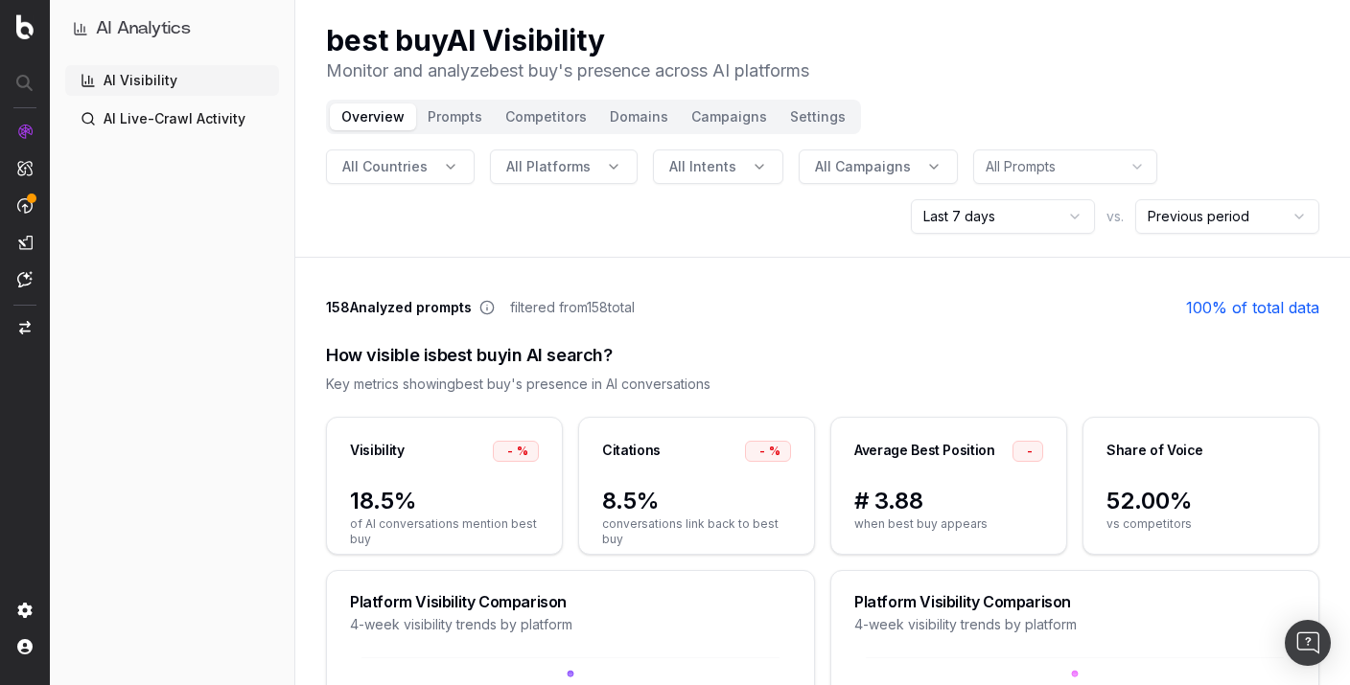
click at [809, 211] on html "AI Analytics AI Visibility AI Live-Crawl Activity best buy AI Visibility Monito…" at bounding box center [675, 342] width 1350 height 685
click at [965, 217] on html "AI Analytics AI Visibility AI Live-Crawl Activity best buy AI Visibility Monito…" at bounding box center [675, 342] width 1350 height 685
click at [1203, 215] on html "AI Analytics AI Visibility AI Live-Crawl Activity best buy AI Visibility Monito…" at bounding box center [675, 342] width 1350 height 685
click at [837, 219] on div "All Countries All Platforms All Intents All Campaigns All Prompts Last 7 days v…" at bounding box center [822, 192] width 993 height 84
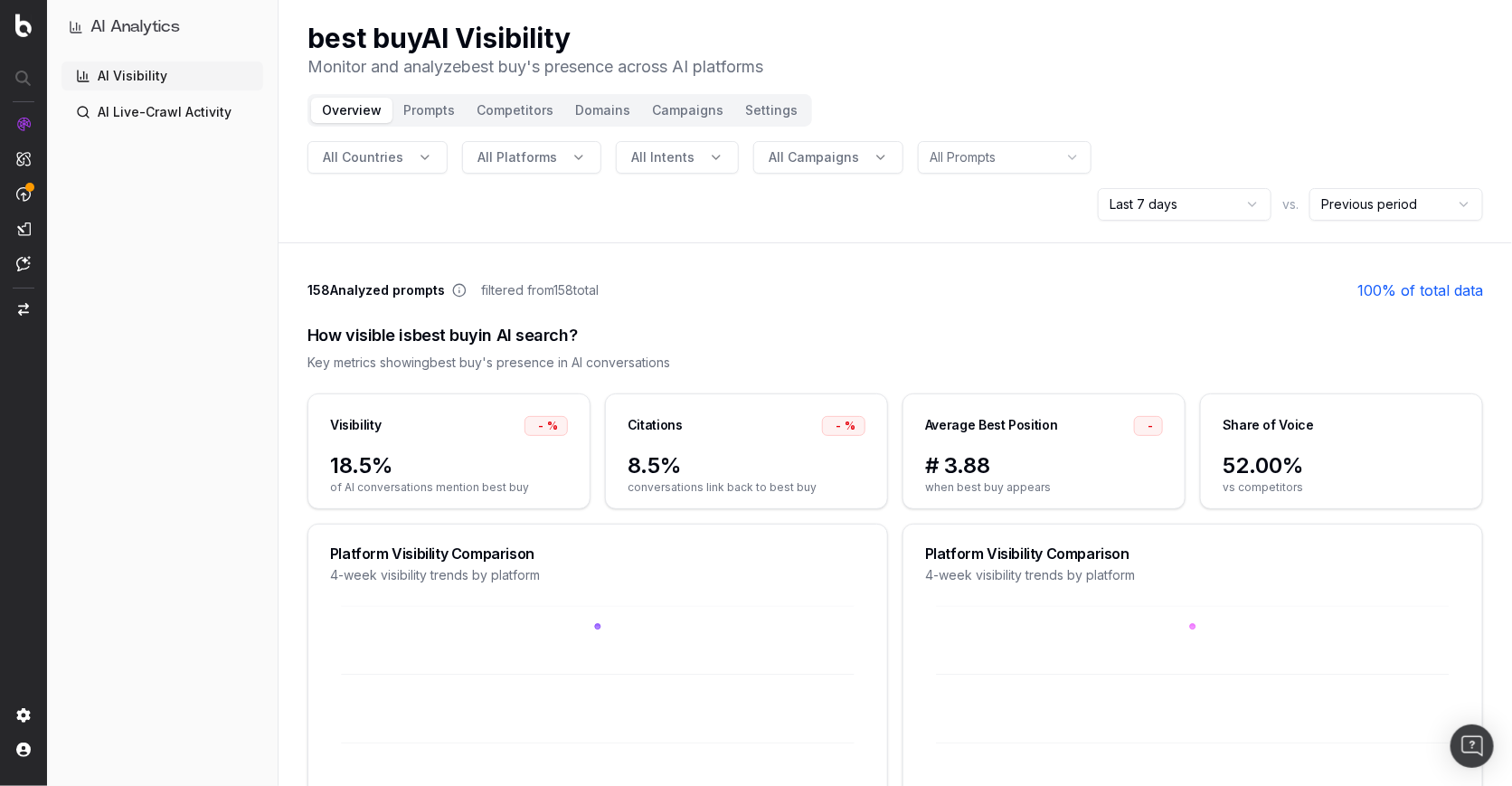
click at [573, 156] on button "All Platforms" at bounding box center [532, 158] width 140 height 33
click at [452, 238] on div "google_ai_mode" at bounding box center [526, 237] width 262 height 29
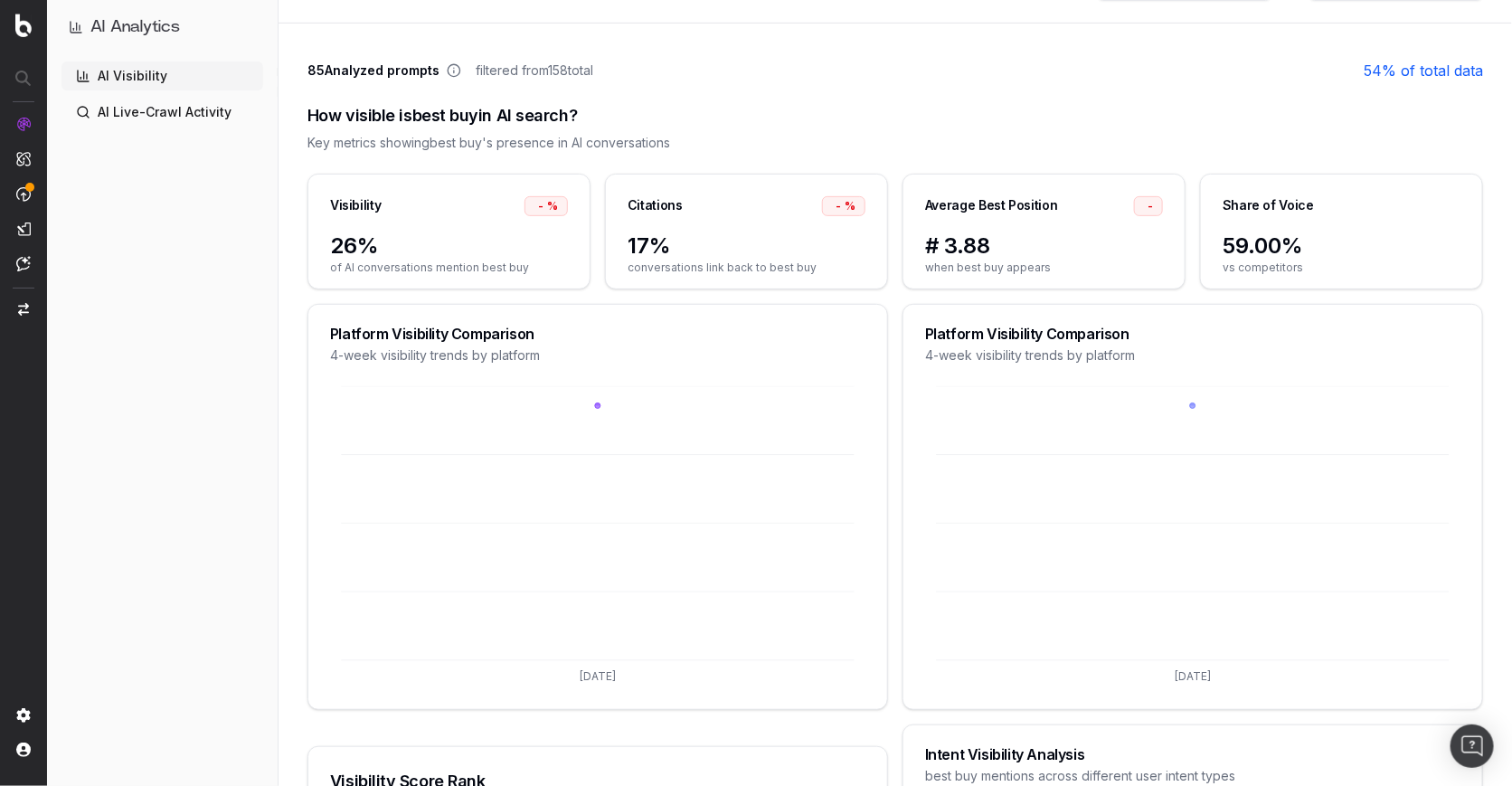
scroll to position [220, 0]
drag, startPoint x: 333, startPoint y: 327, endPoint x: 531, endPoint y: 333, distance: 198.1
click at [531, 333] on div "Platform Visibility Comparison" at bounding box center [597, 333] width 535 height 14
copy div "Platform Visibility Comparison"
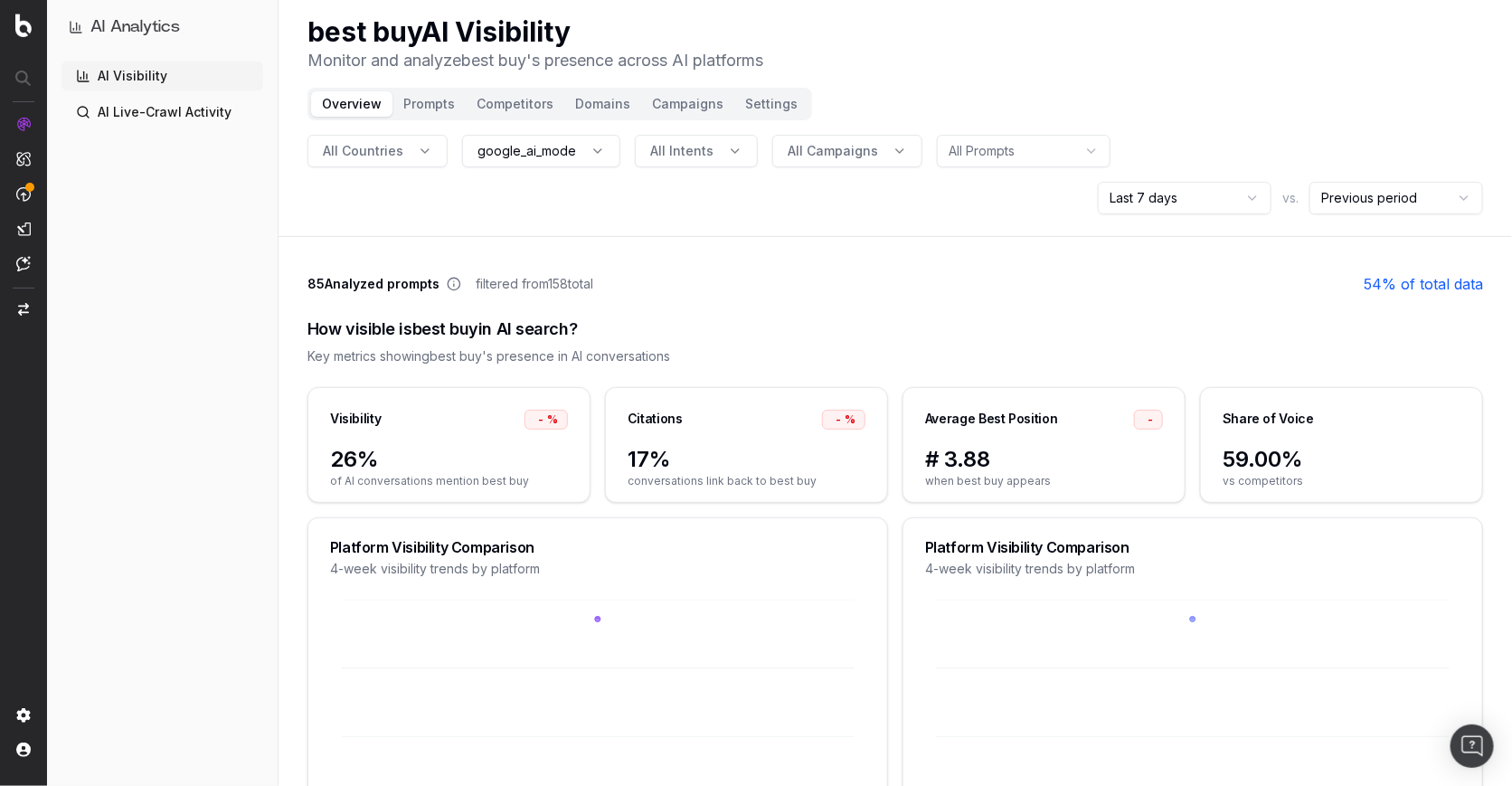
scroll to position [0, 0]
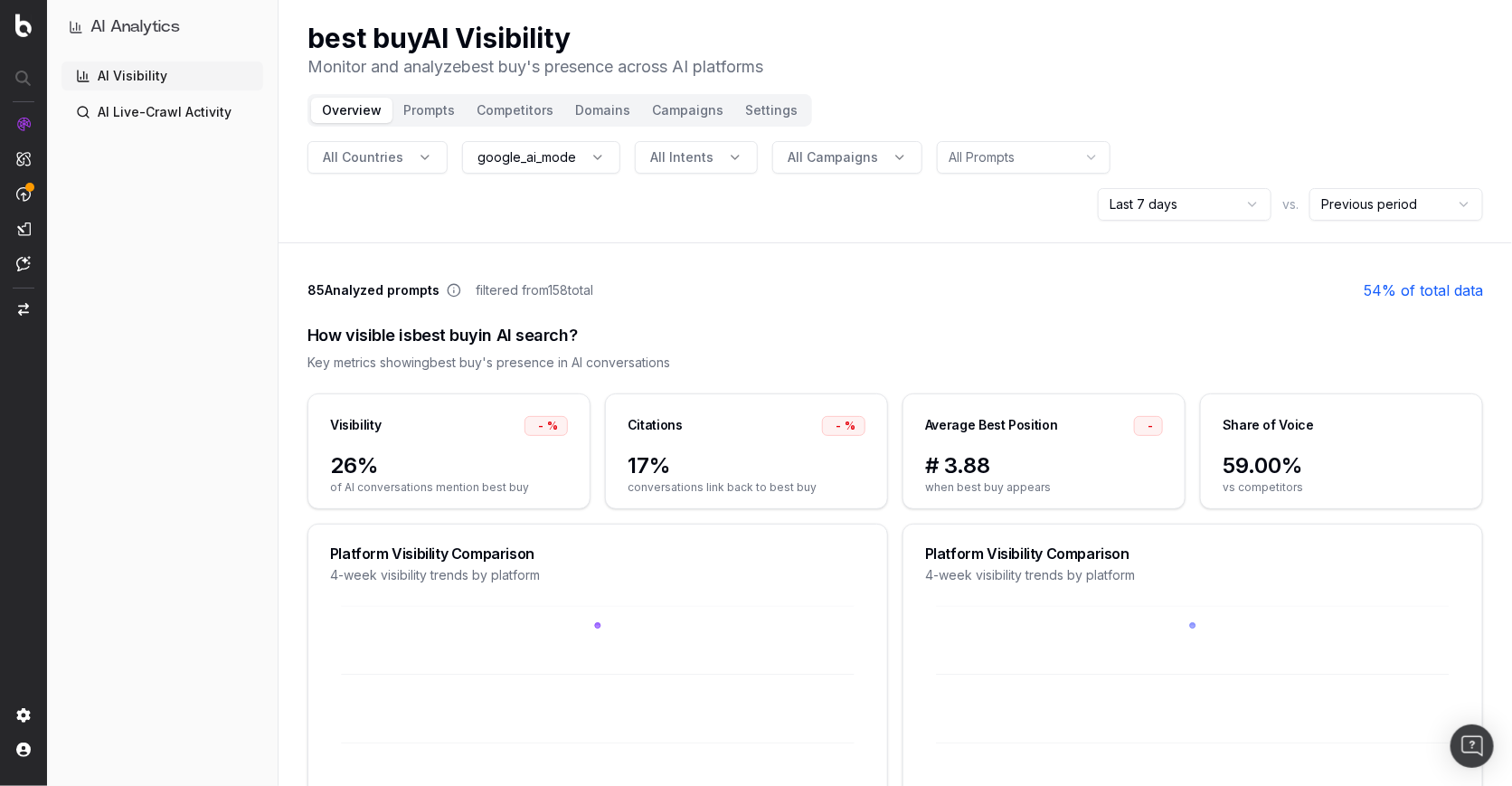
click at [606, 105] on button "Domains" at bounding box center [602, 110] width 76 height 25
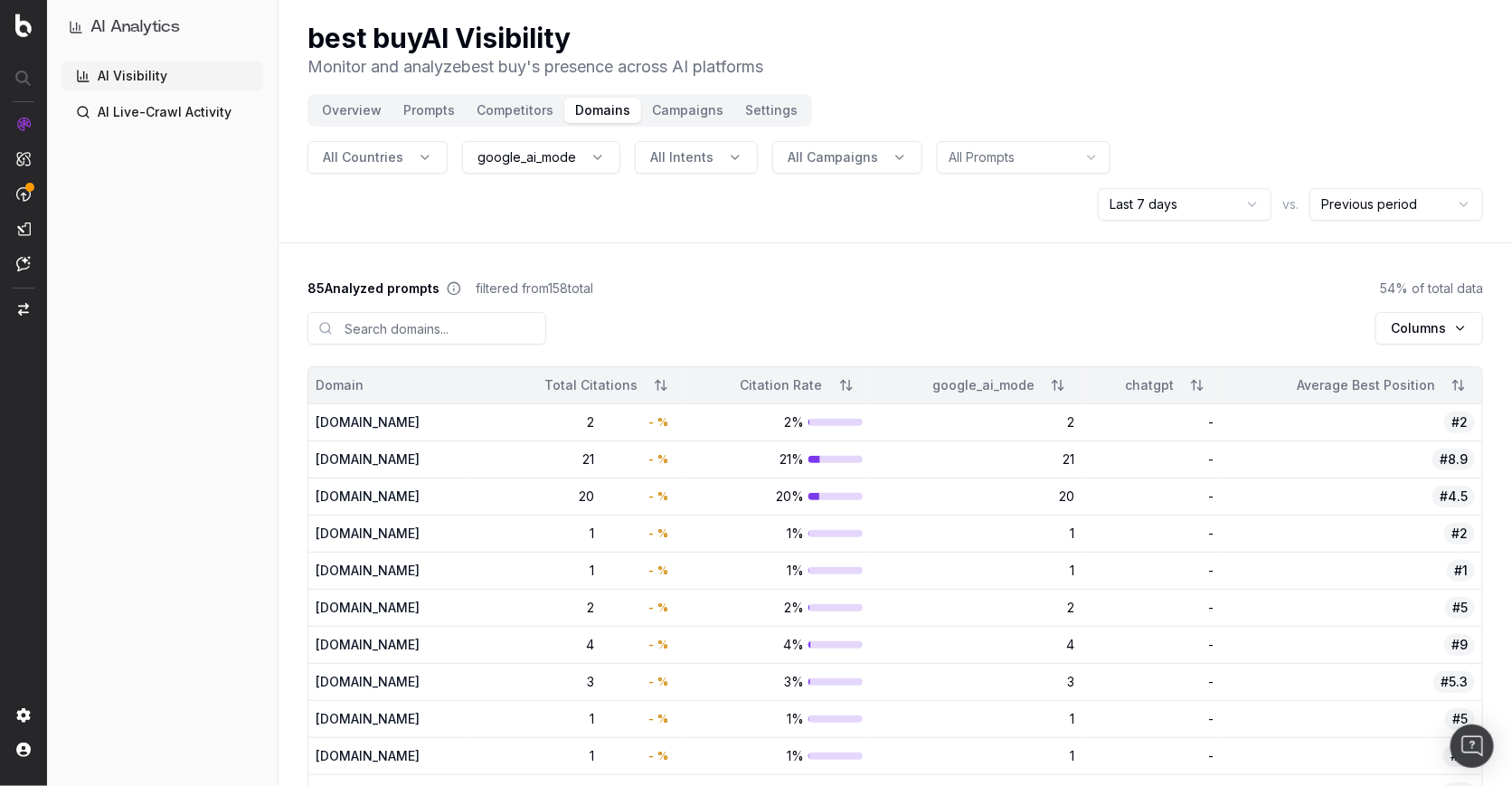
click at [427, 112] on button "Prompts" at bounding box center [429, 110] width 74 height 25
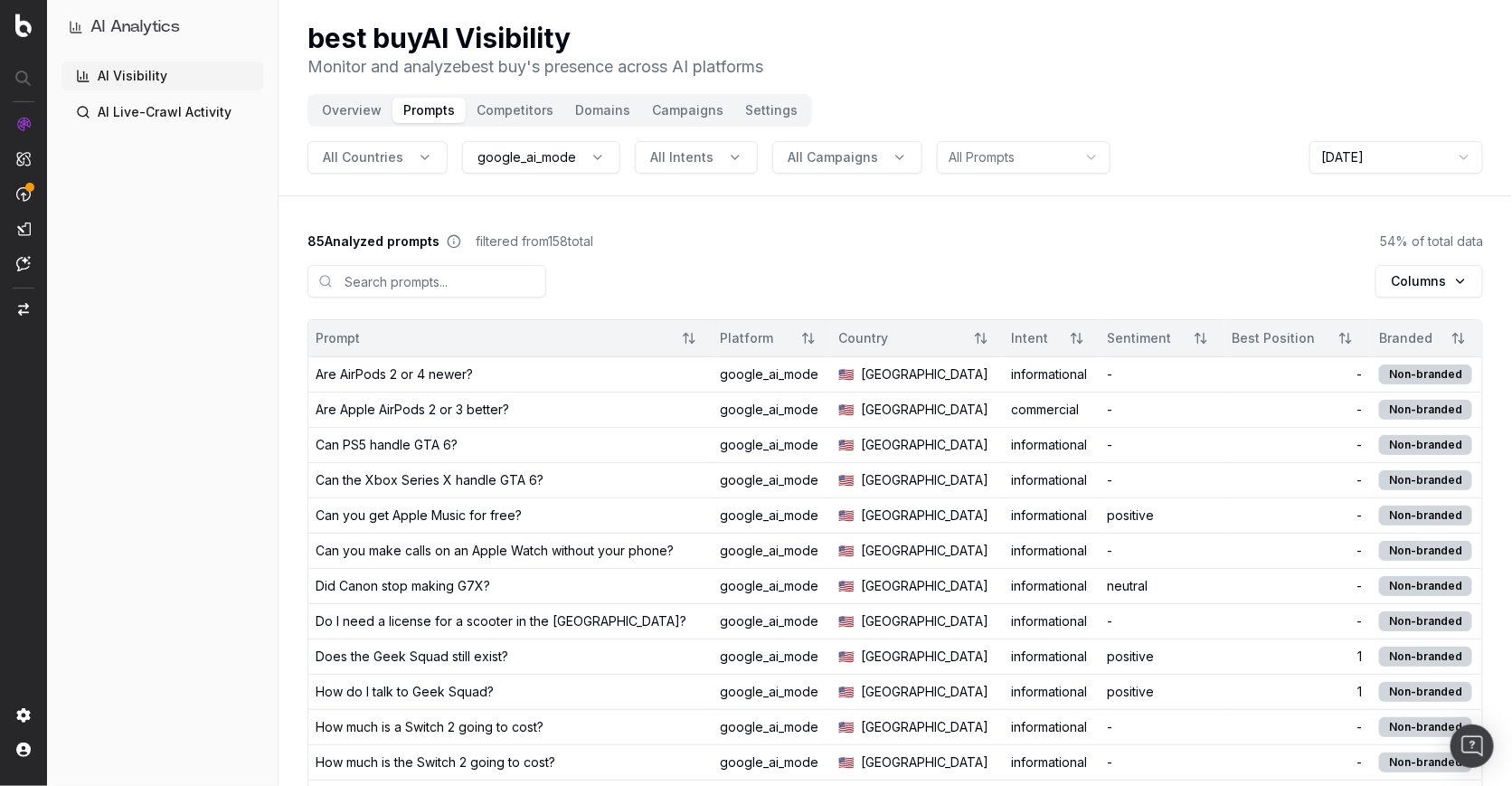
click at [350, 114] on button "Overview" at bounding box center [352, 110] width 81 height 25
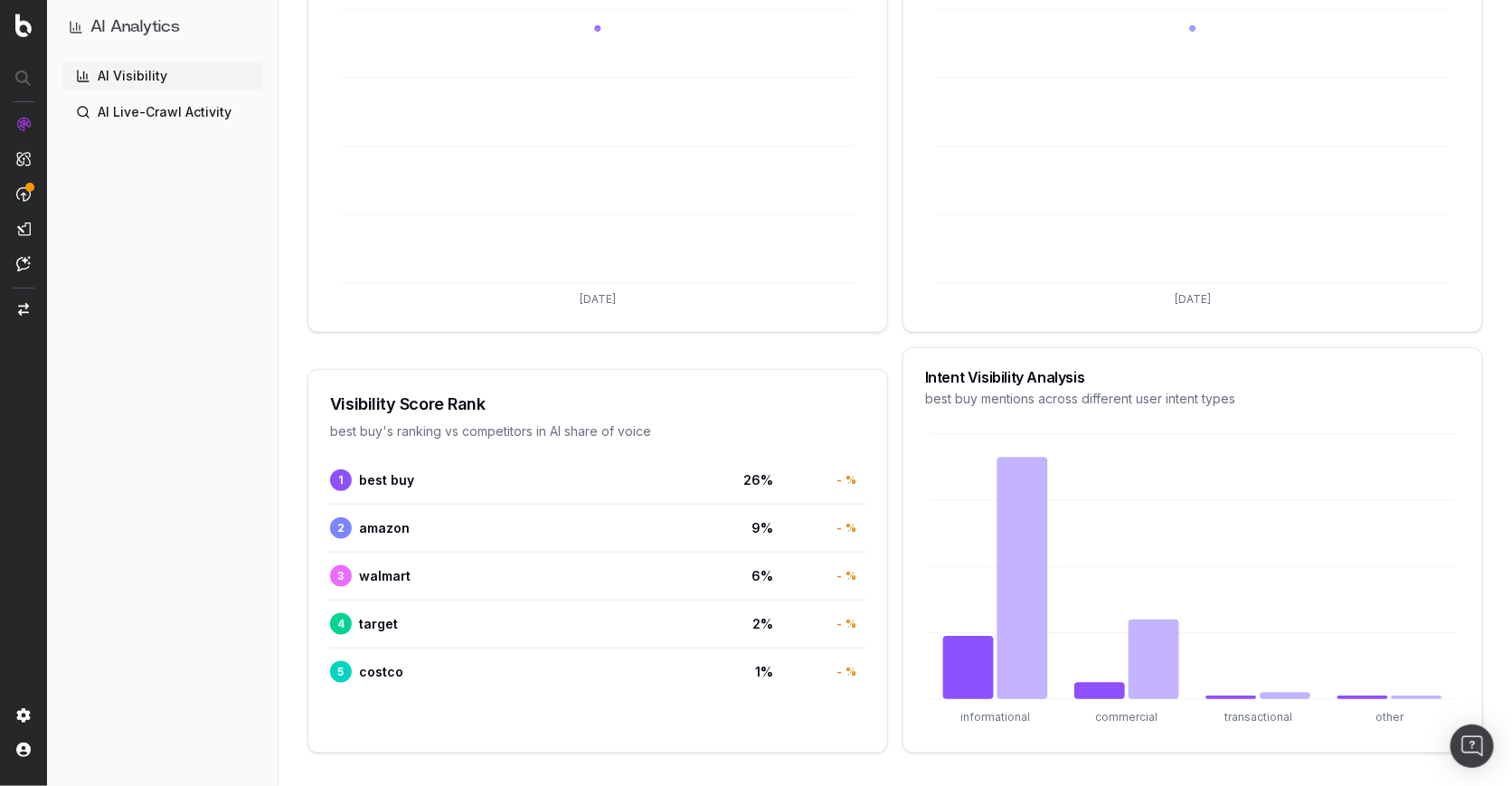
scroll to position [230, 0]
